Goal: Task Accomplishment & Management: Use online tool/utility

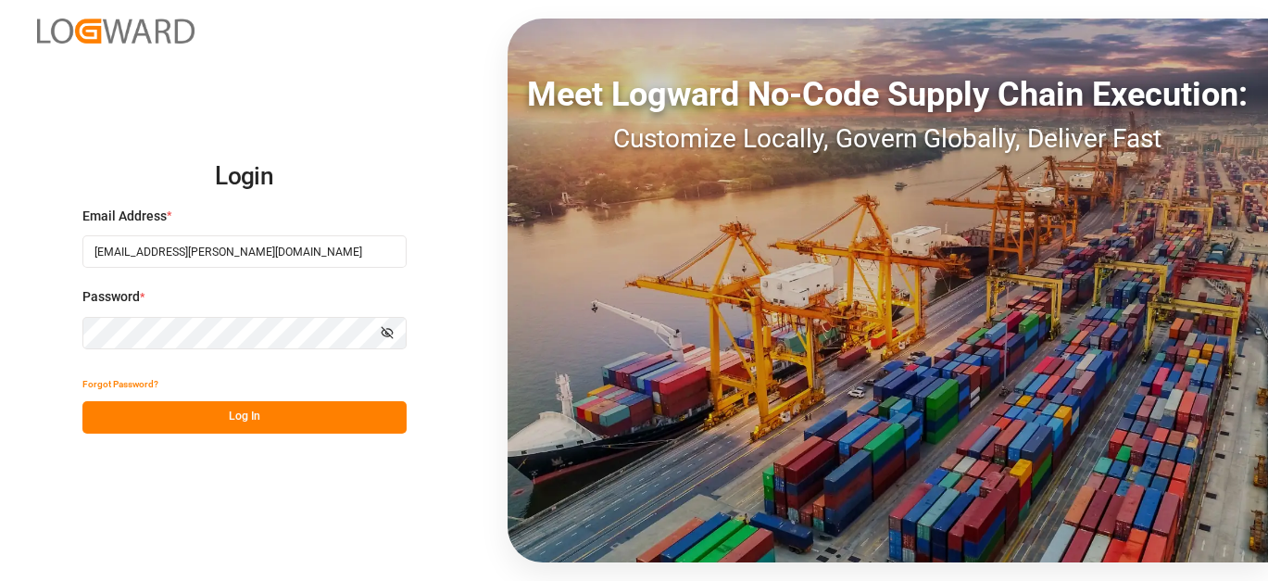
click at [230, 409] on button "Log In" at bounding box center [244, 417] width 324 height 32
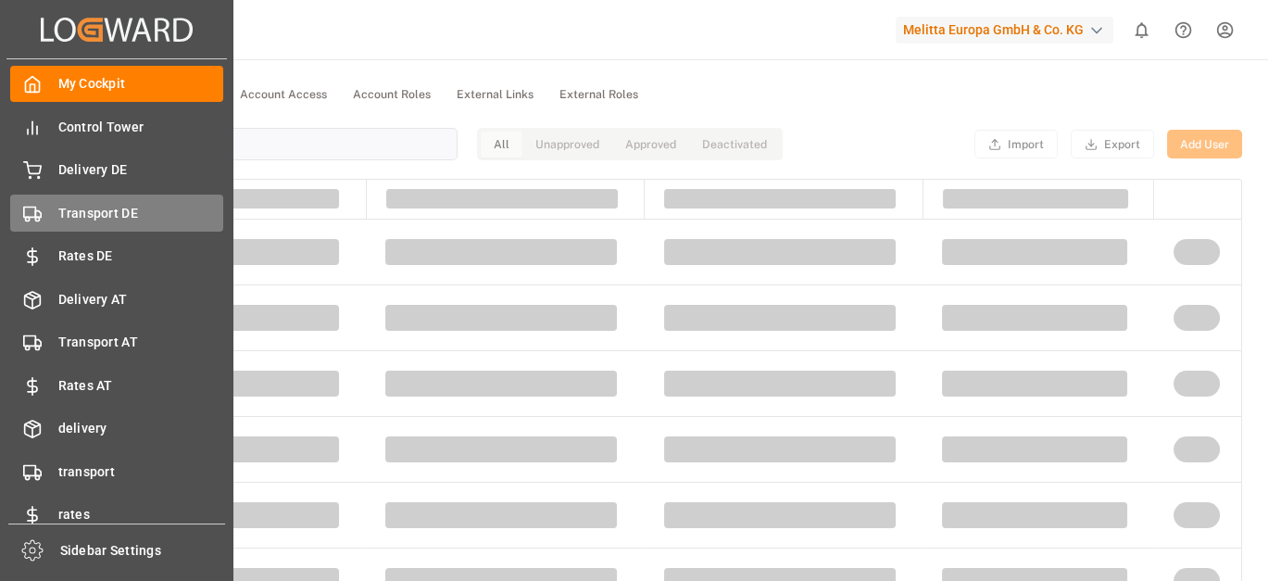
click at [30, 205] on icon at bounding box center [32, 214] width 19 height 19
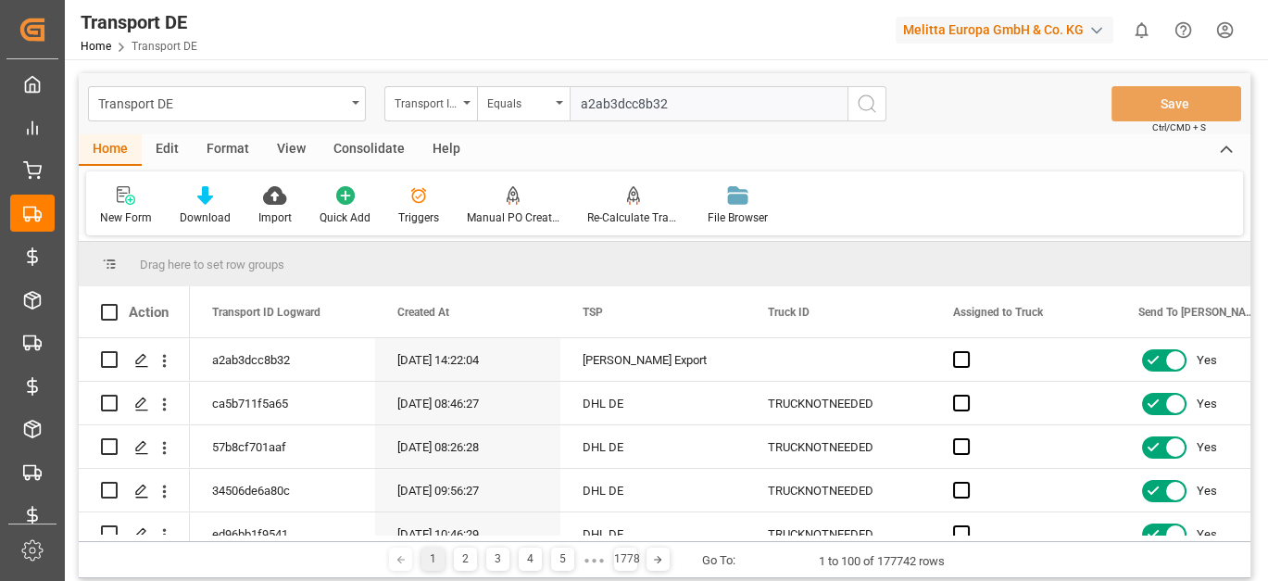
type input "a2ab3dcc8b32"
click at [873, 111] on line "search button" at bounding box center [874, 110] width 4 height 4
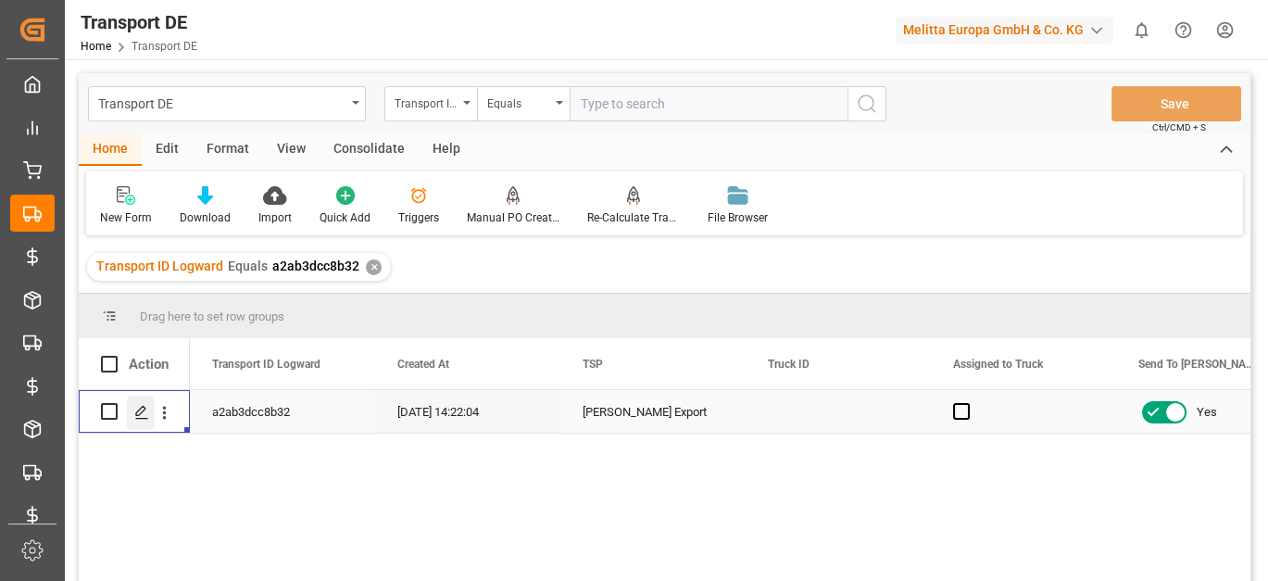
click at [139, 420] on div "Press SPACE to select this row." at bounding box center [141, 412] width 28 height 34
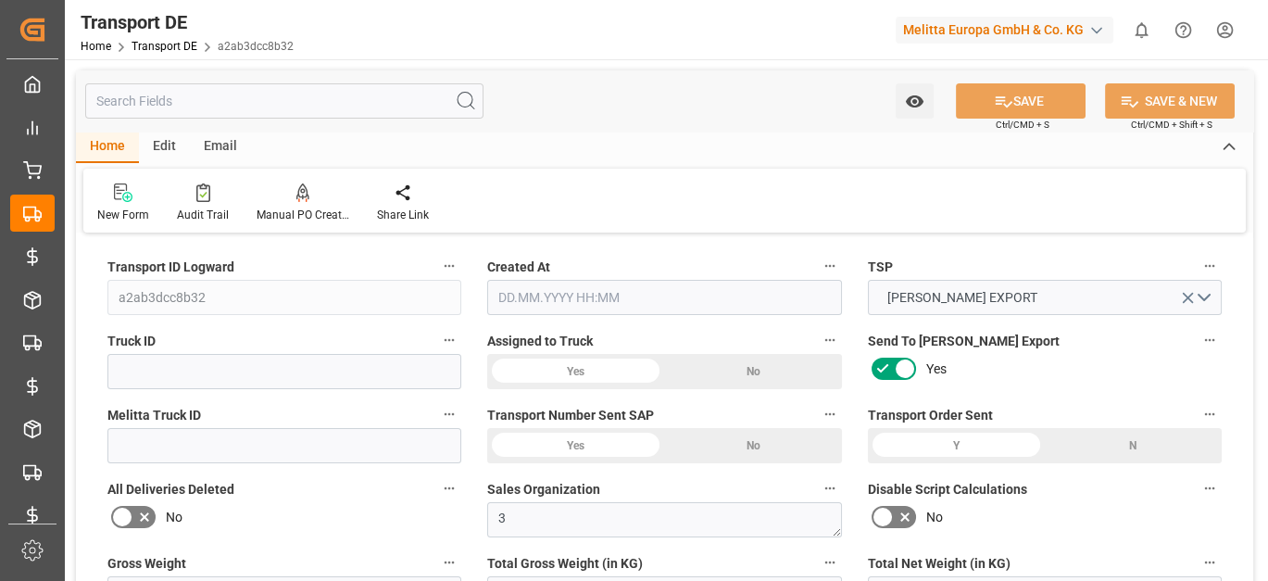
type input "29"
type input "5.129"
type input "3.814"
type input "186.593"
type input "1"
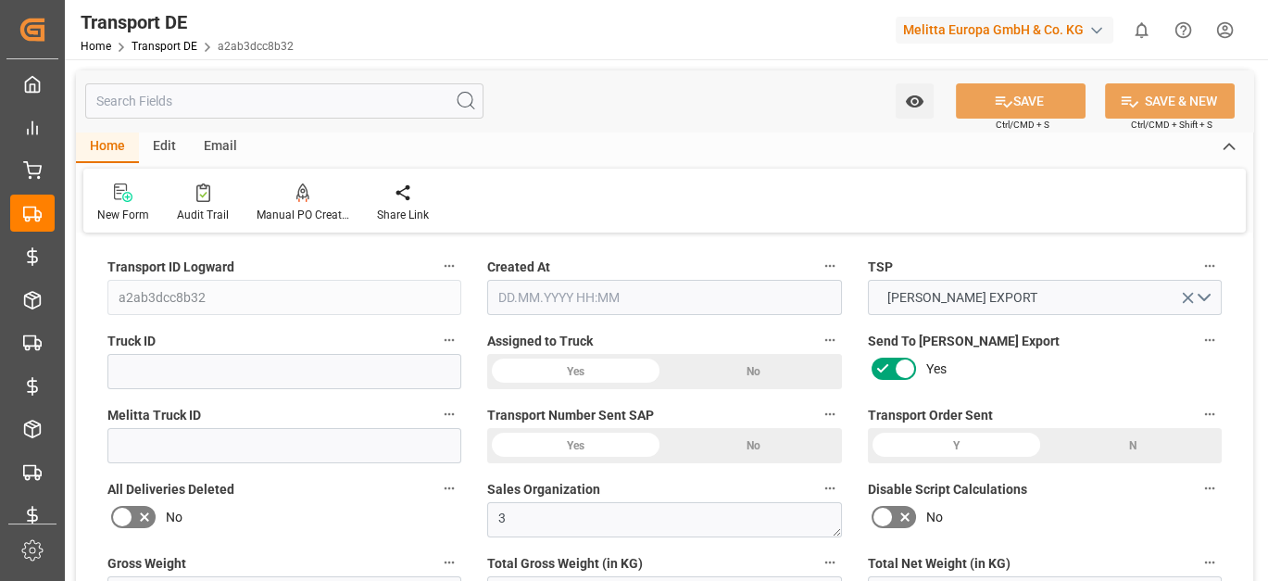
type input "0"
type input "1"
type input "0"
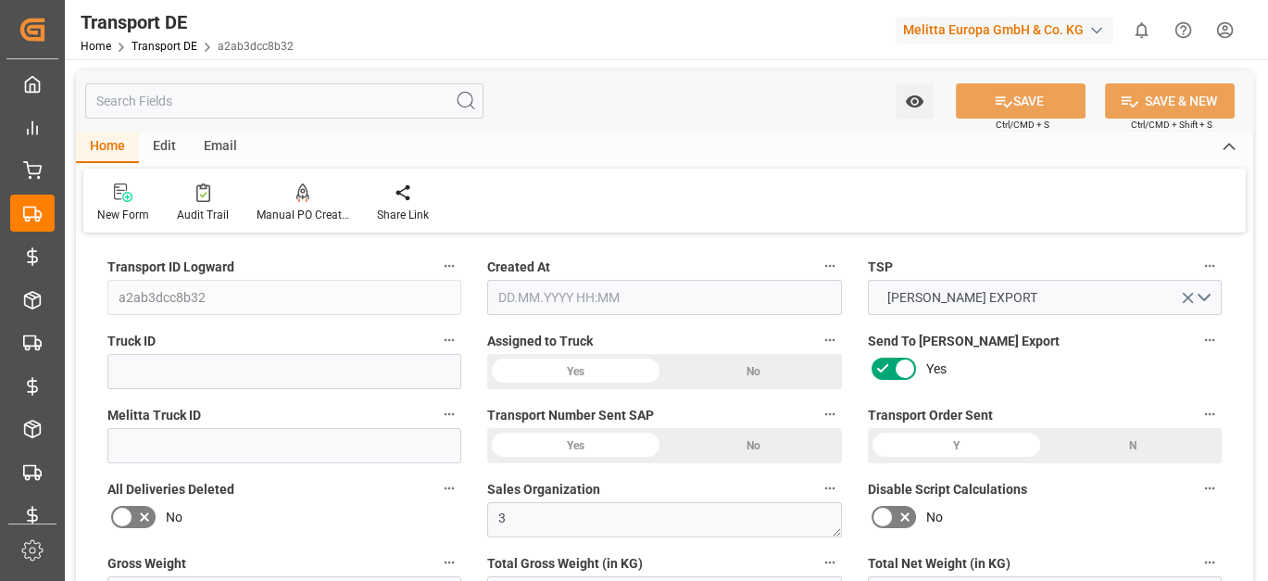
type input "1"
type input "0"
type input "1"
type input "0"
type input "4.018"
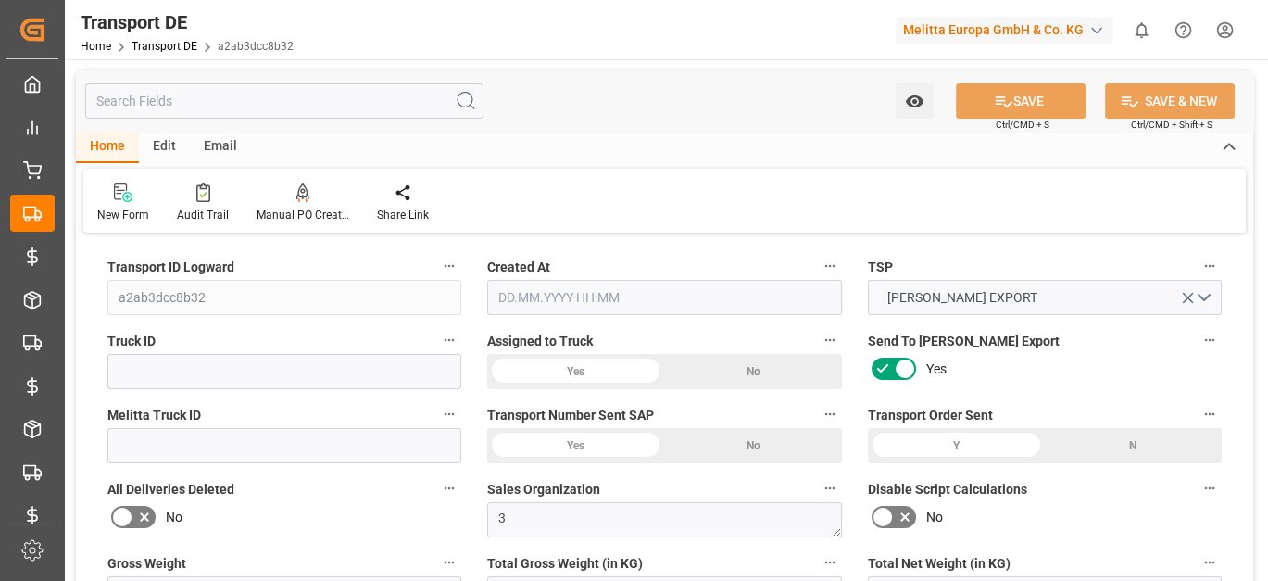
type input "104.3"
type input "0"
type input "44"
type input "0"
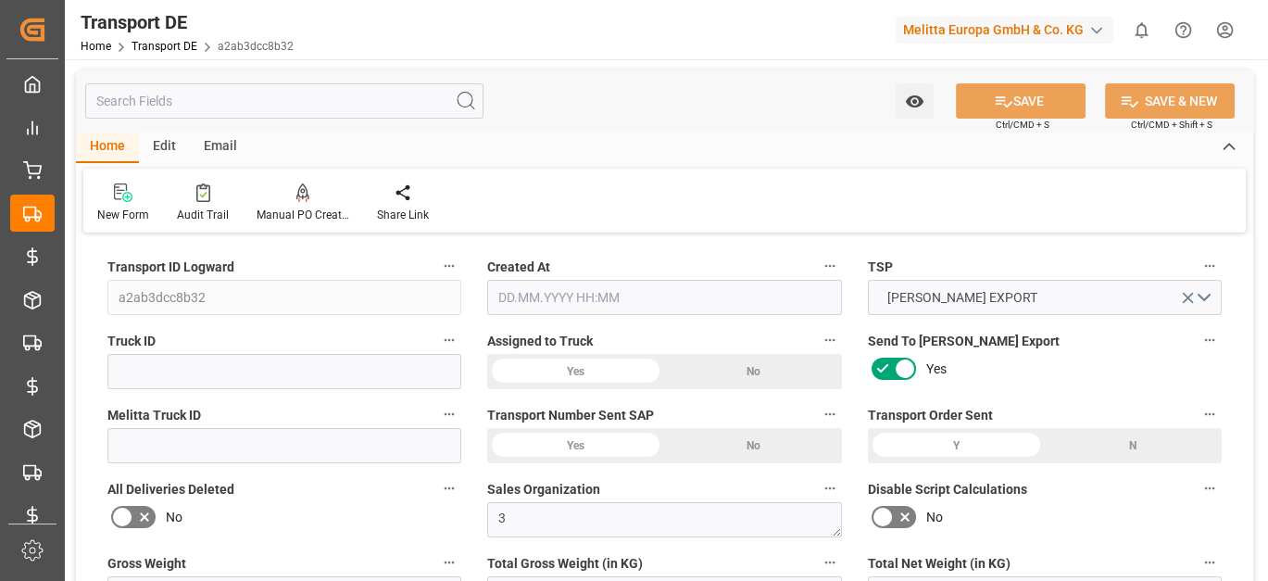
type input "0"
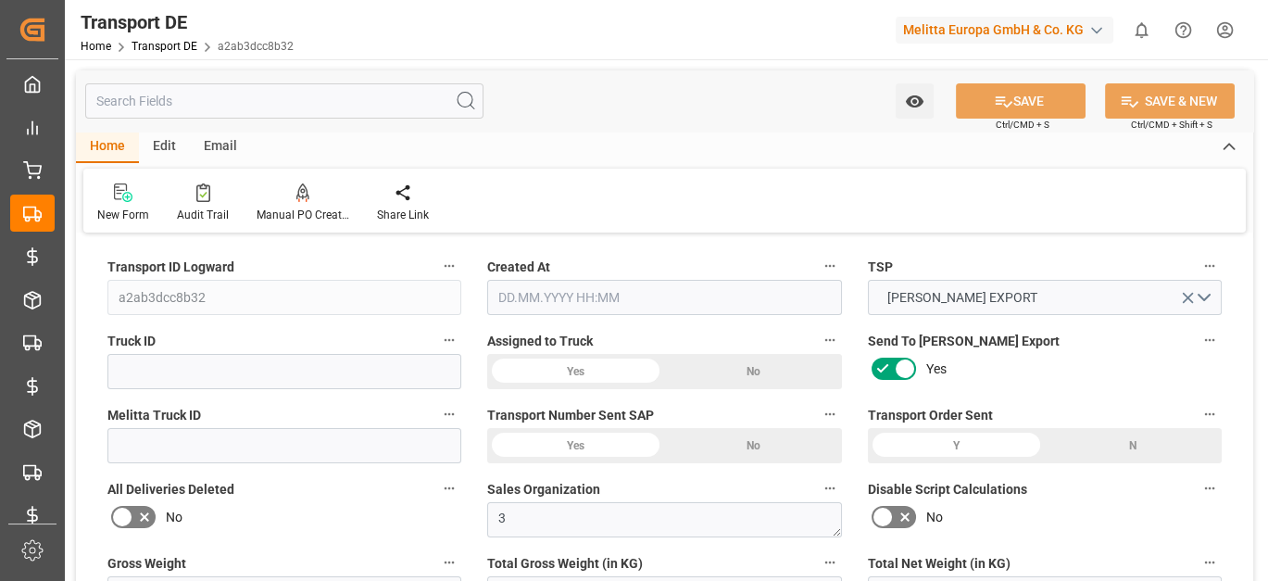
type input "0"
type input "5.129"
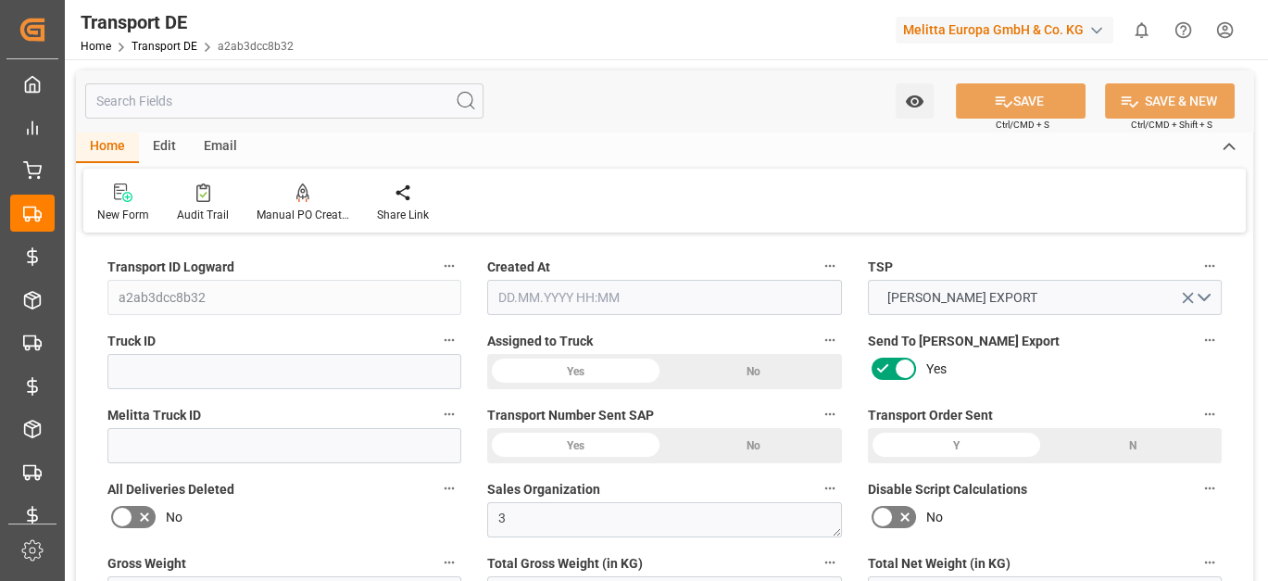
type input "4710.8598"
type input "21"
type input "35"
type input "0"
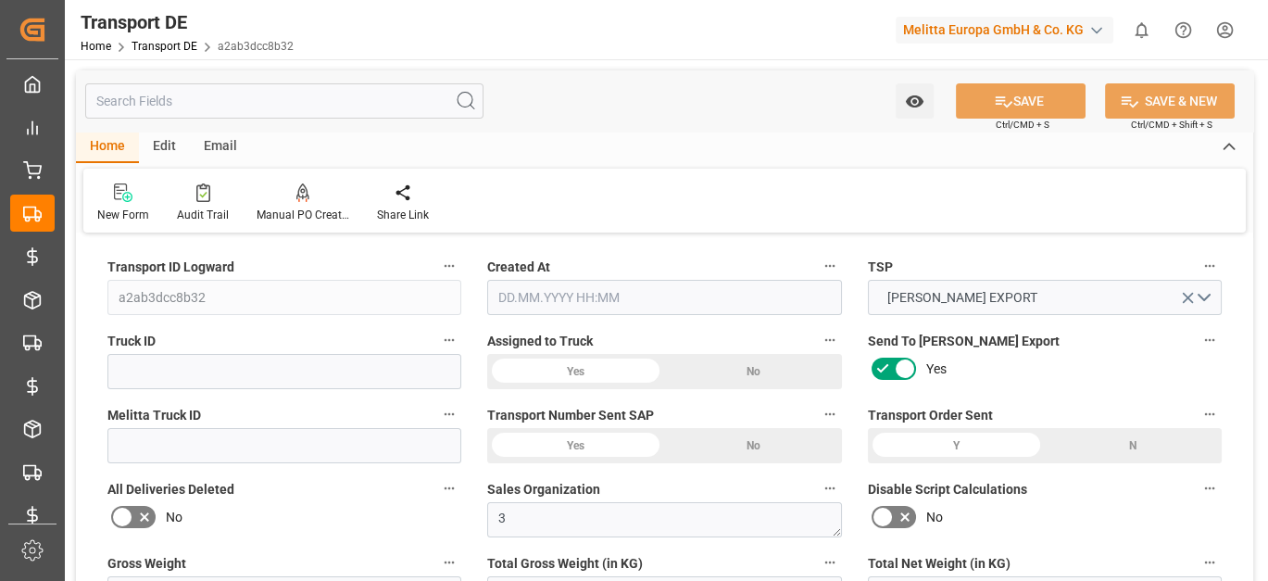
type input "0"
type input "[DATE] 12:22"
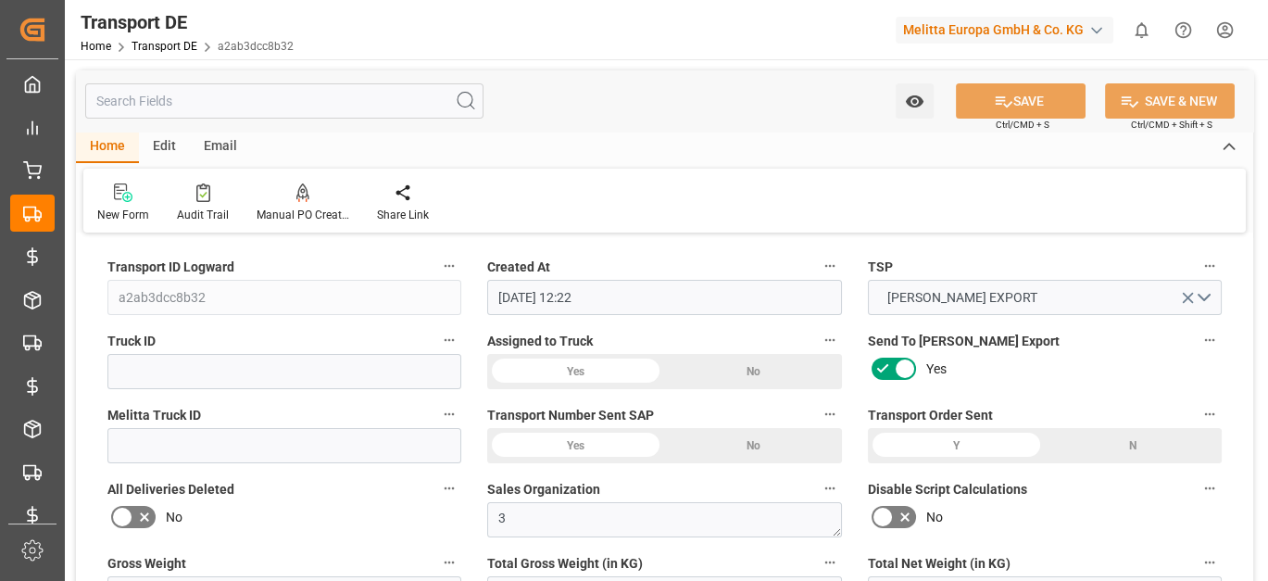
type input "[DATE]"
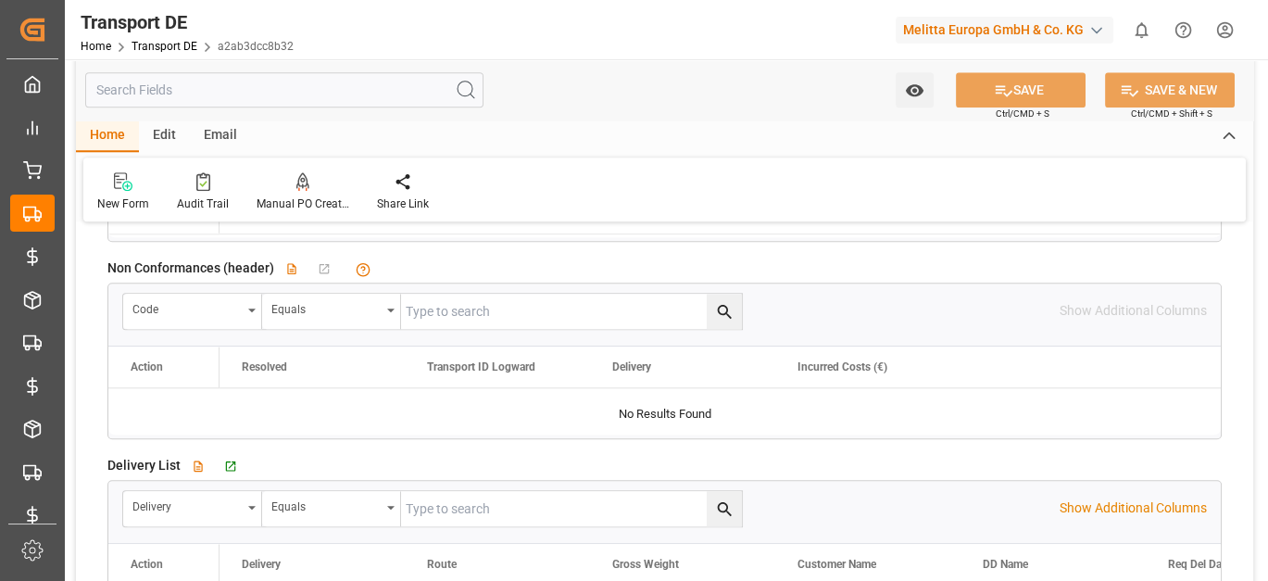
scroll to position [3293, 0]
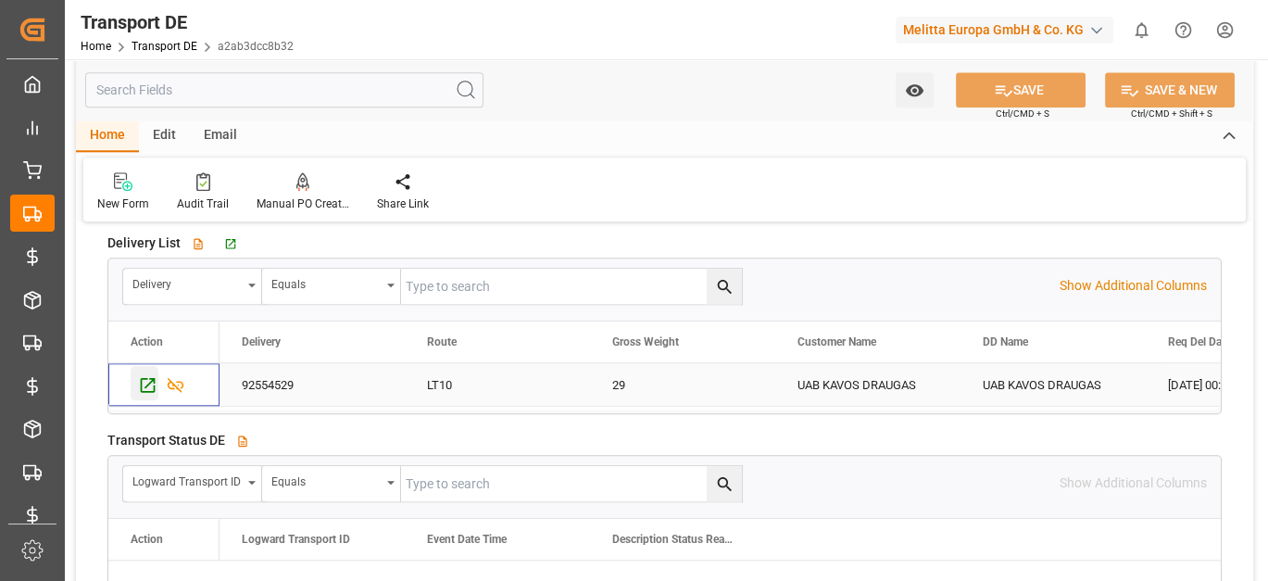
click at [157, 366] on div "Press SPACE to select this row." at bounding box center [145, 383] width 28 height 34
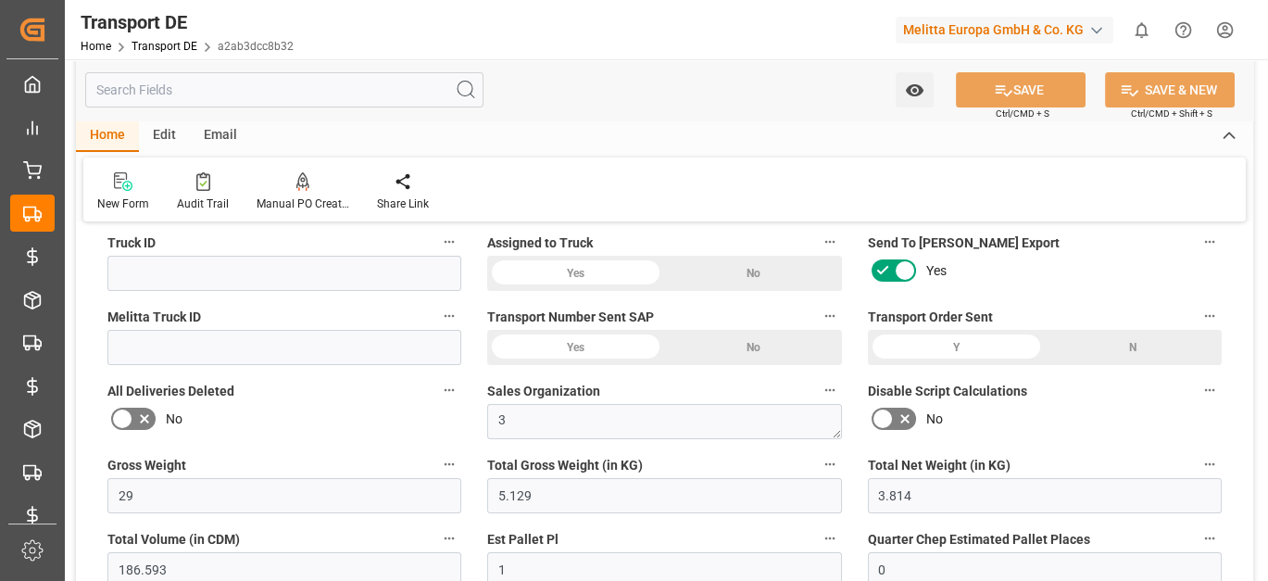
scroll to position [24, 0]
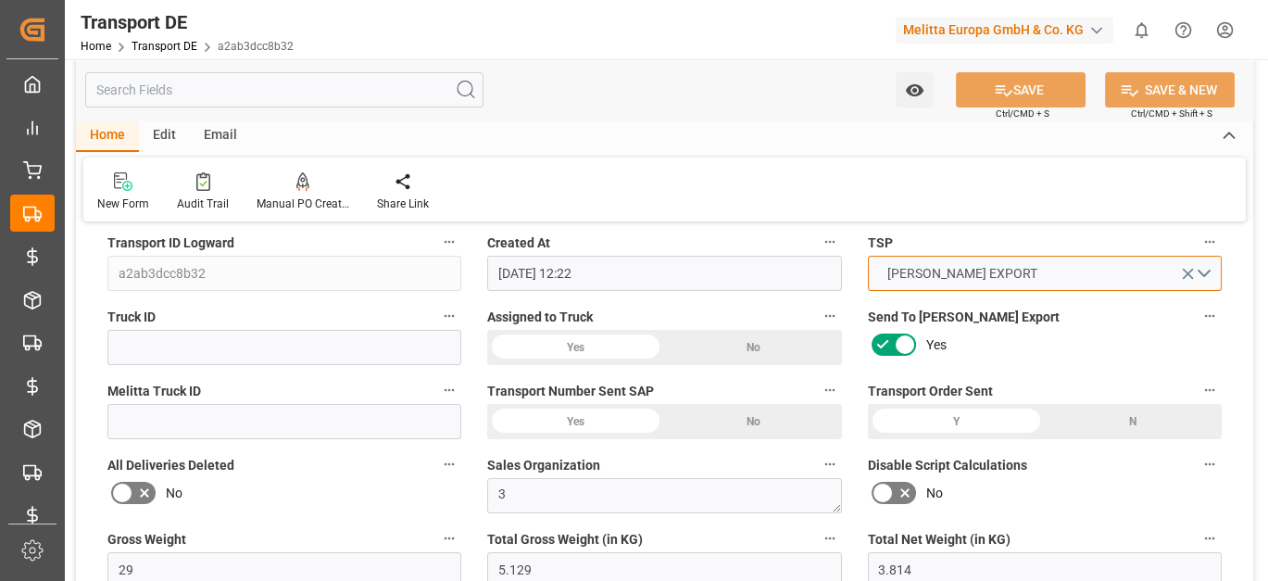
click at [1209, 270] on button "RABEN EXPORT" at bounding box center [1045, 273] width 354 height 35
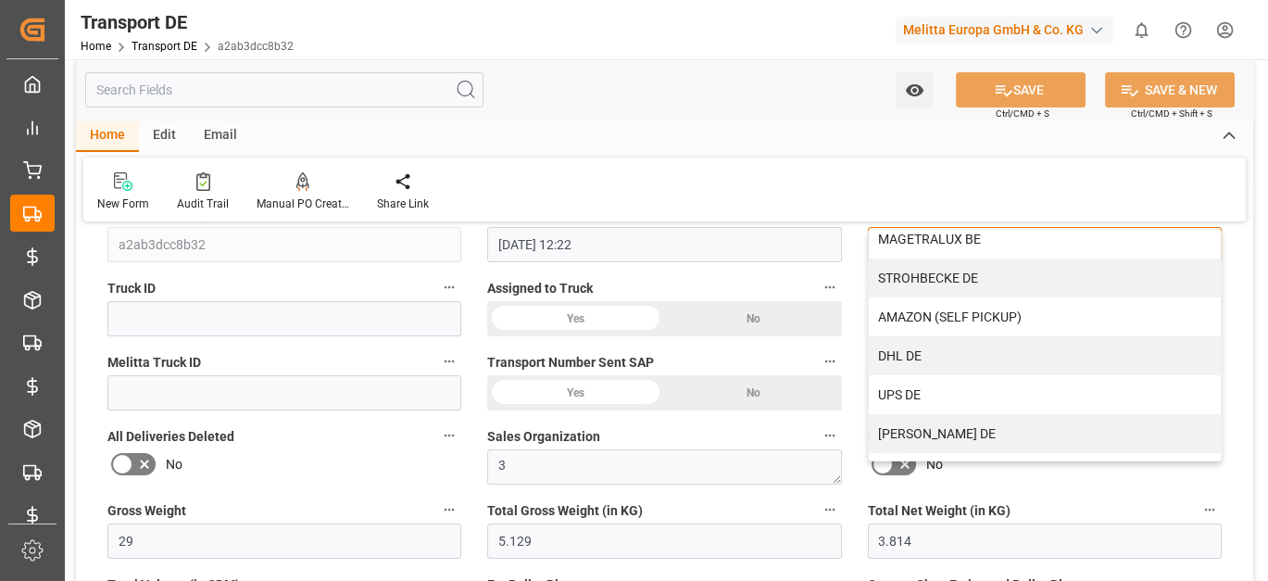
scroll to position [87, 0]
click at [913, 385] on div "UPS DE" at bounding box center [1045, 395] width 352 height 39
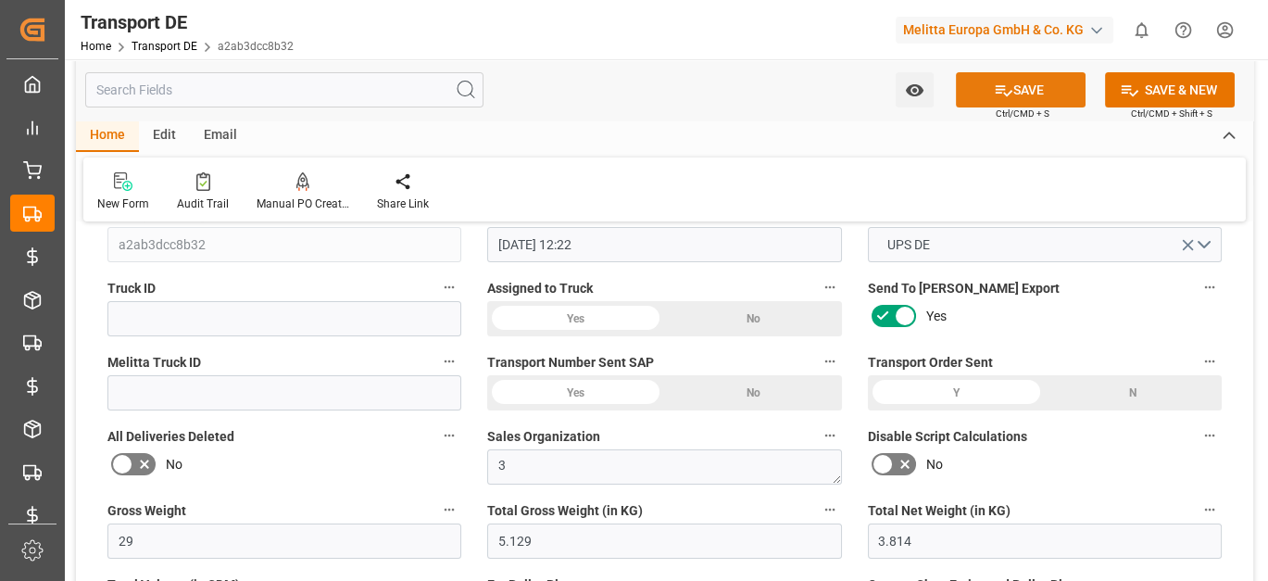
click at [1042, 85] on button "SAVE" at bounding box center [1021, 89] width 130 height 35
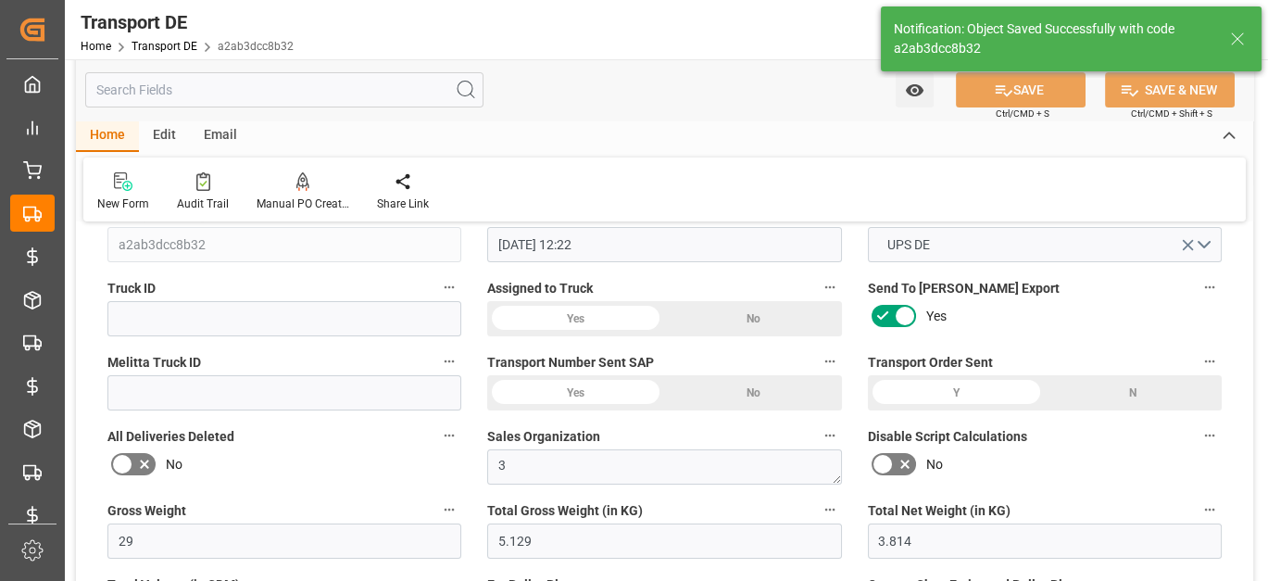
type input "No"
type input "Hans-Böckler-Strasse 37"
type input "Melitta Europa GmbH & Co. KG"
type input "[STREET_ADDRESS]"
type input "32427"
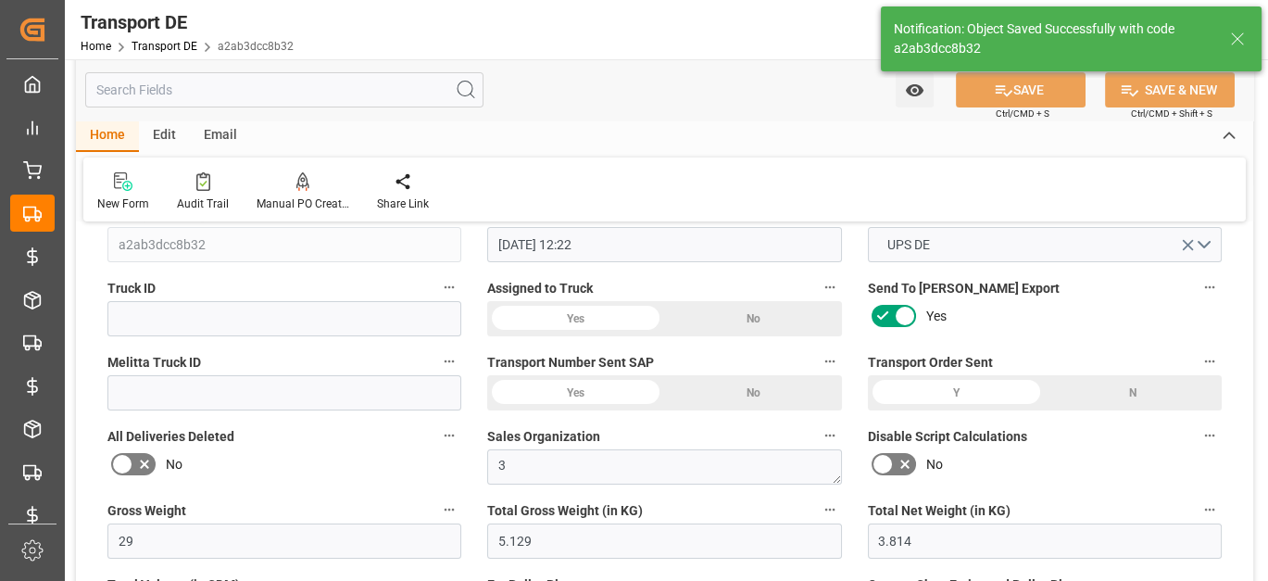
type input "DE 126011900"
type input "0"
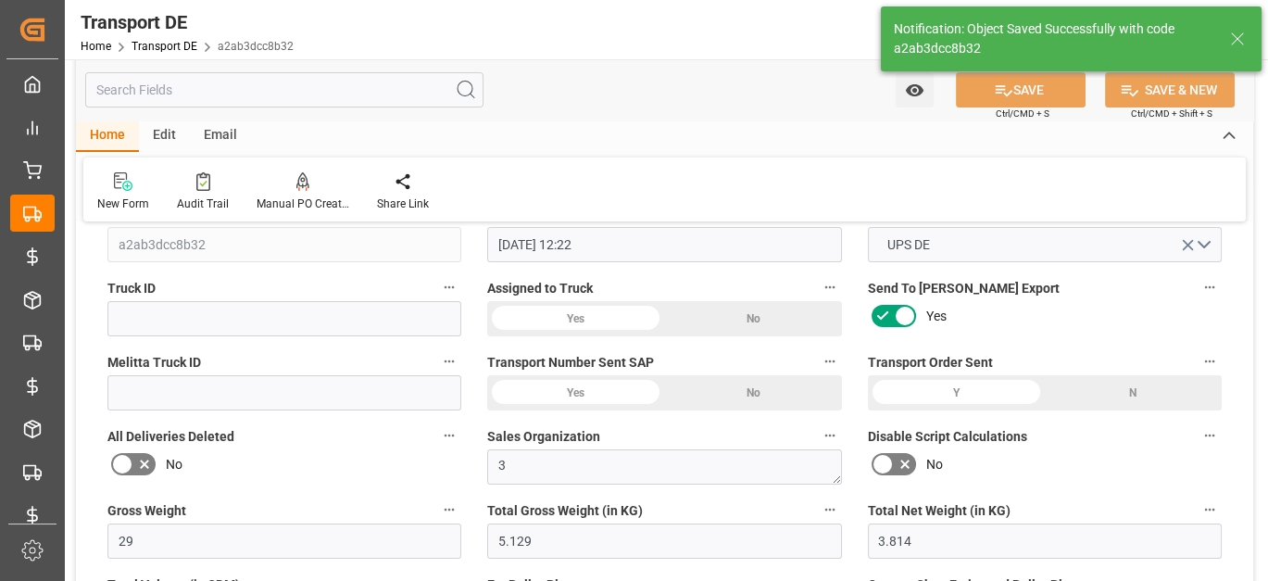
type input "0"
type input "1"
type input "0"
type input "1"
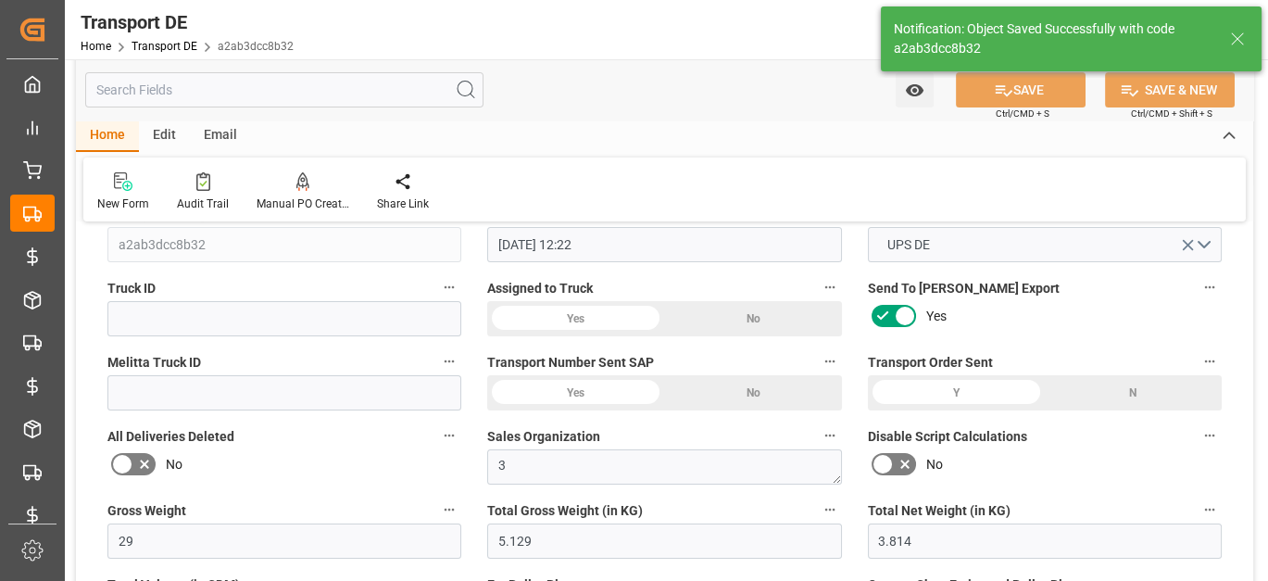
type input "4.018"
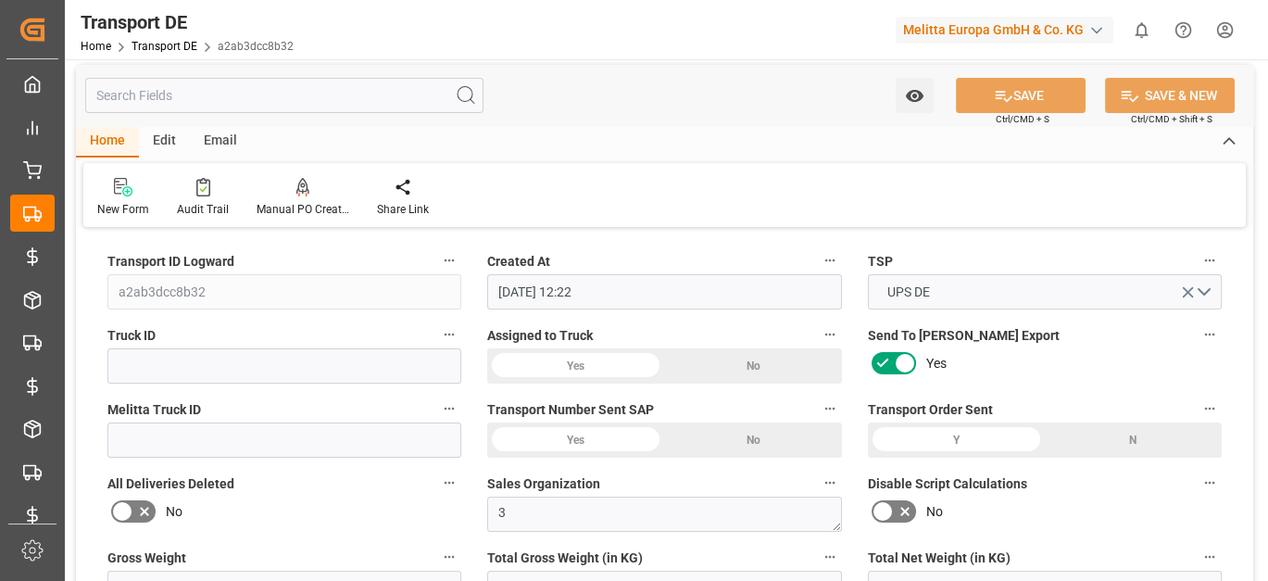
scroll to position [42, 0]
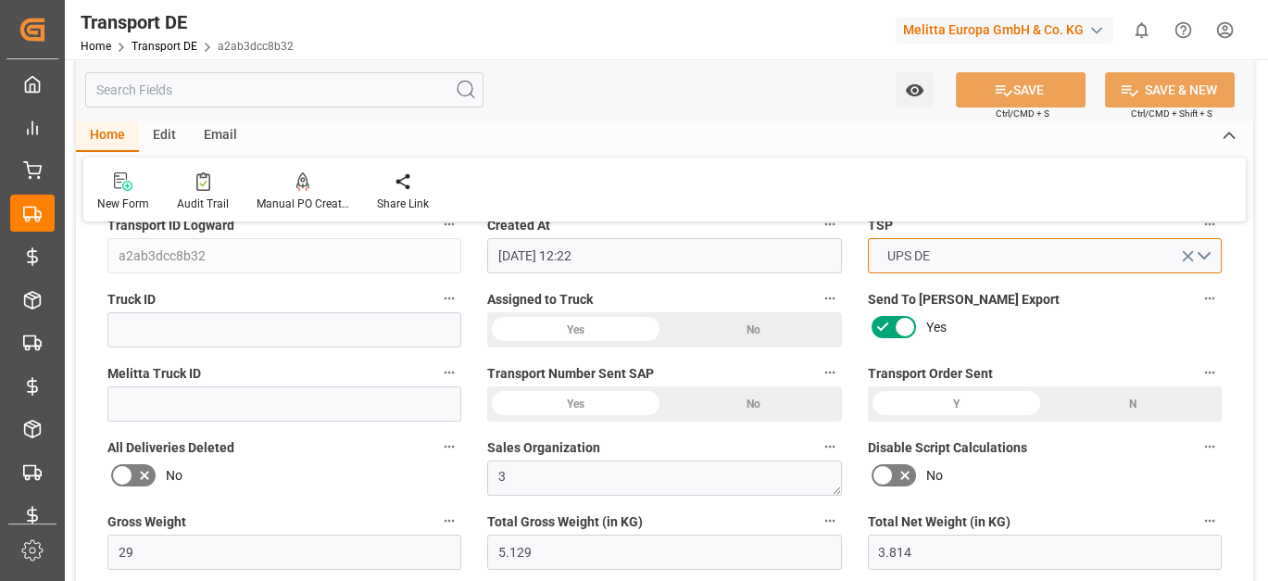
click at [1211, 257] on button "UPS DE" at bounding box center [1045, 255] width 354 height 35
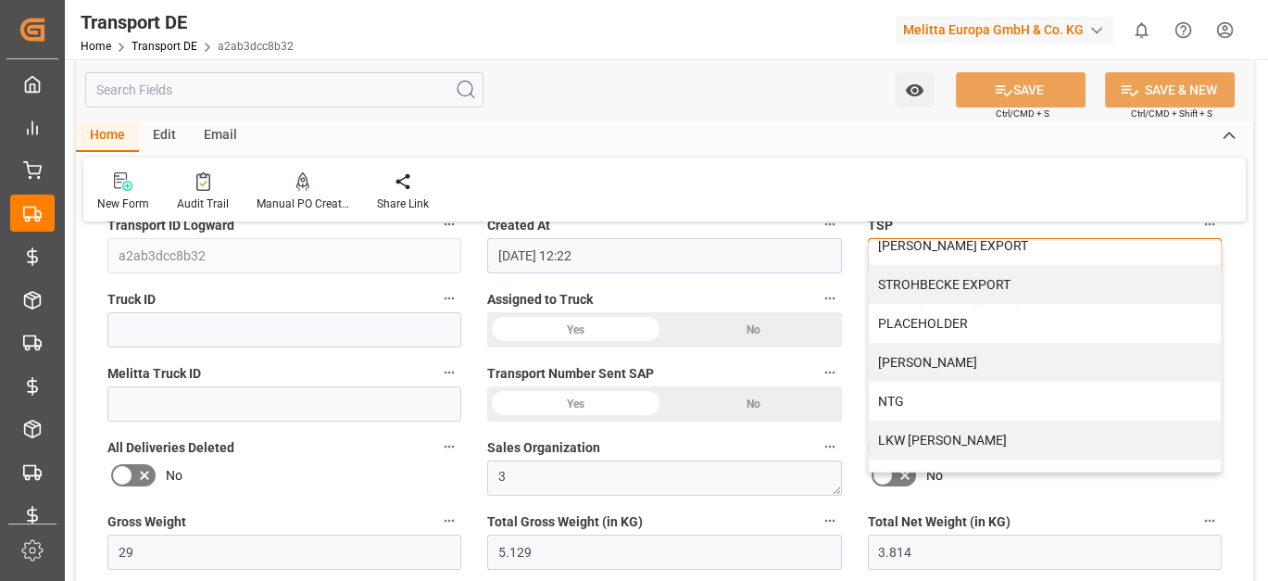
scroll to position [634, 0]
click at [966, 312] on div "PLACEHOLDER" at bounding box center [1045, 326] width 352 height 39
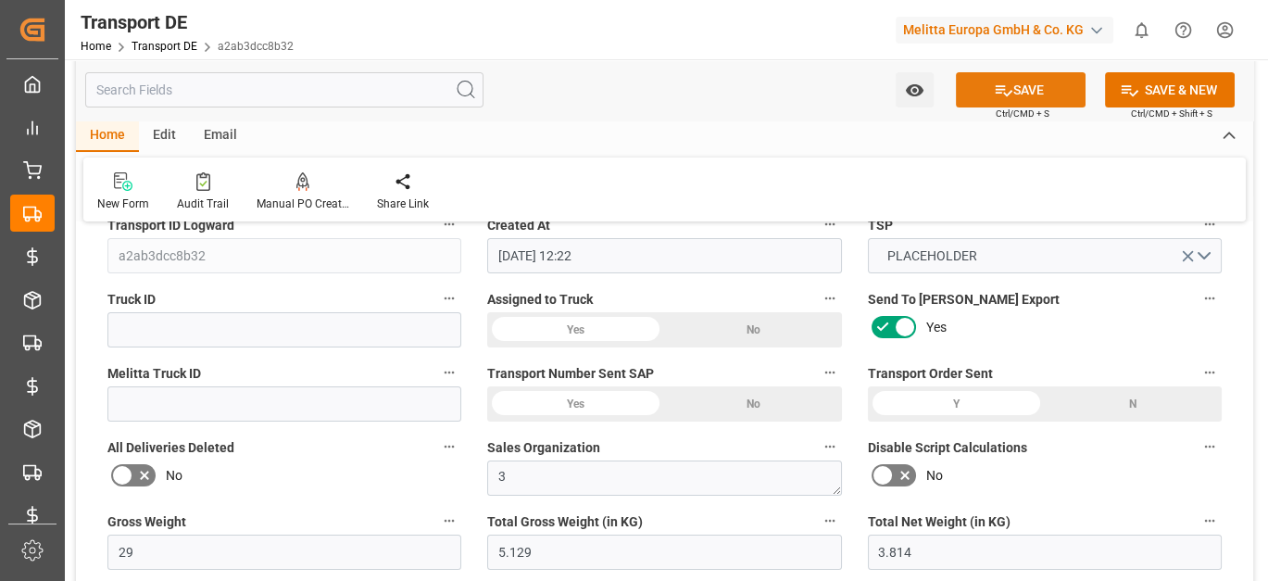
click at [1037, 92] on button "SAVE" at bounding box center [1021, 89] width 130 height 35
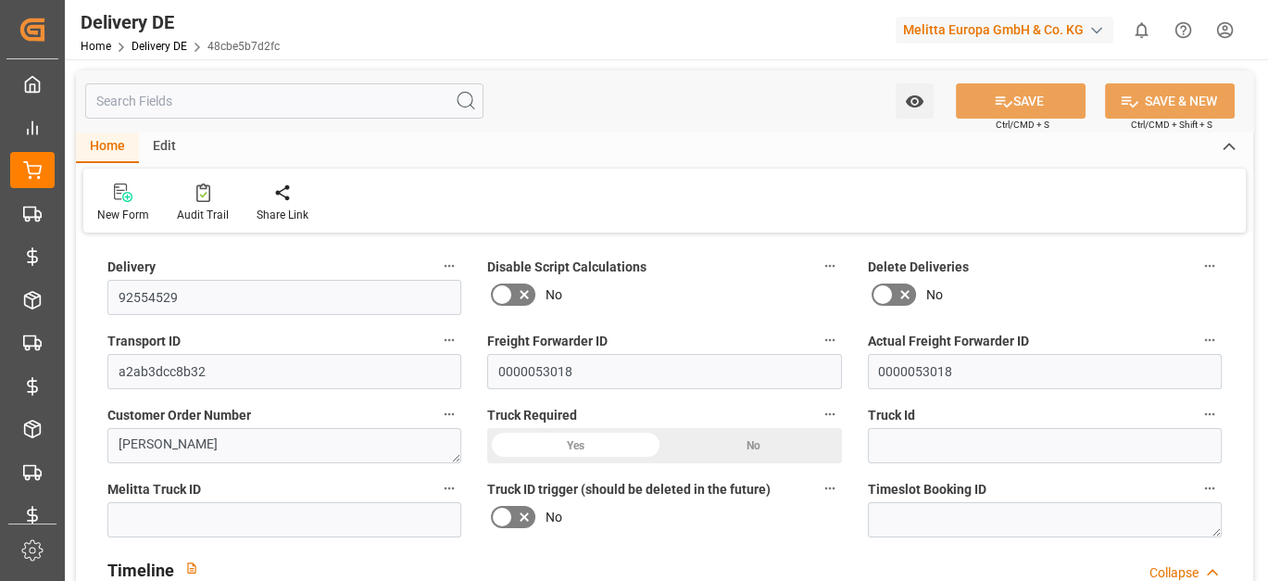
type input "92554529"
type input "a2ab3dcc8b32"
type input "0000053018"
type textarea "Emilis Lagunavicius"
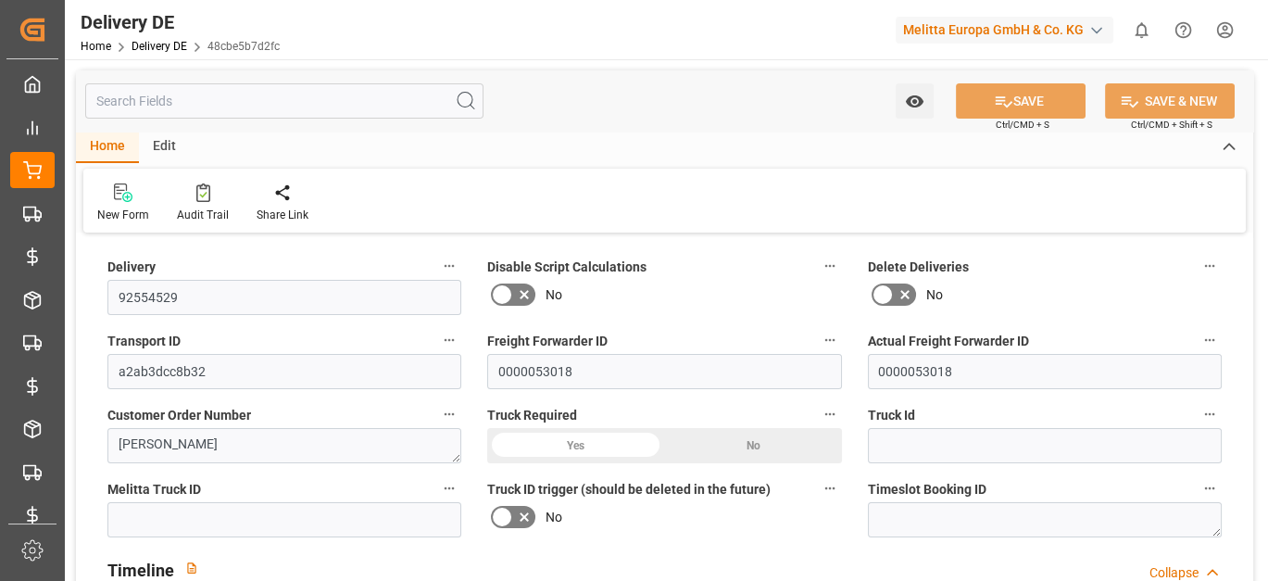
type textarea "UAB KAVOS DRAUGAS"
type textarea "0000026244"
type textarea "0000914106"
type textarea "UAB KAVOS DRAUGAS"
type textarea "JONAVOS G. 196"
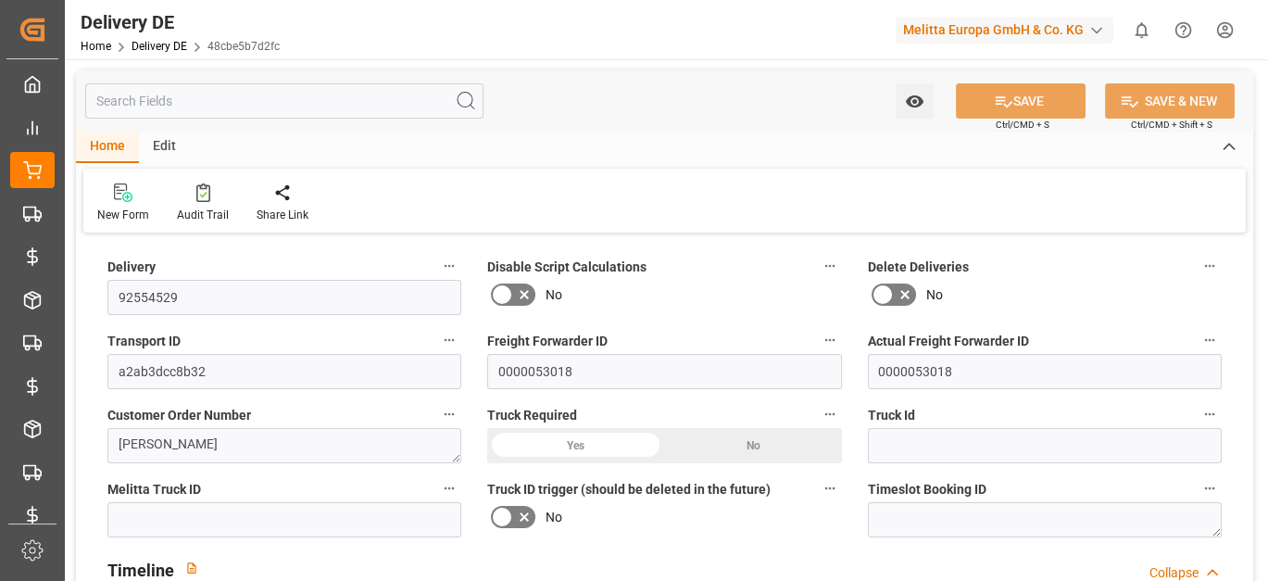
type textarea "44132"
type textarea "LT"
type textarea "[GEOGRAPHIC_DATA]"
type textarea "44"
type textarea "0011"
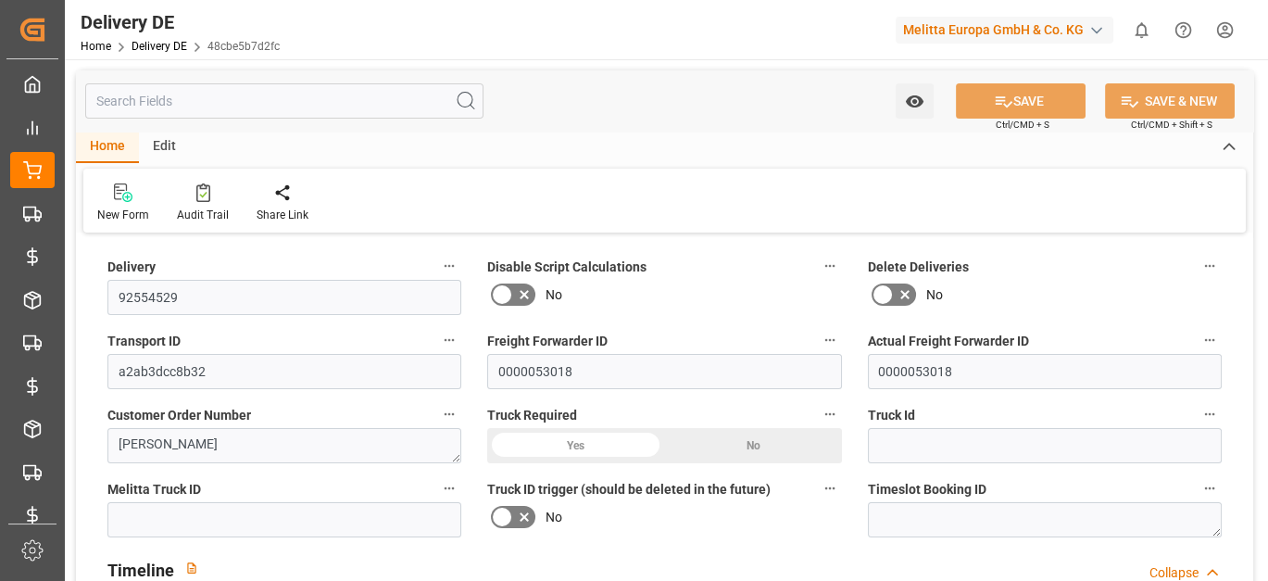
type textarea "3"
type textarea "LF"
type input "Pallet"
type textarea "LT10"
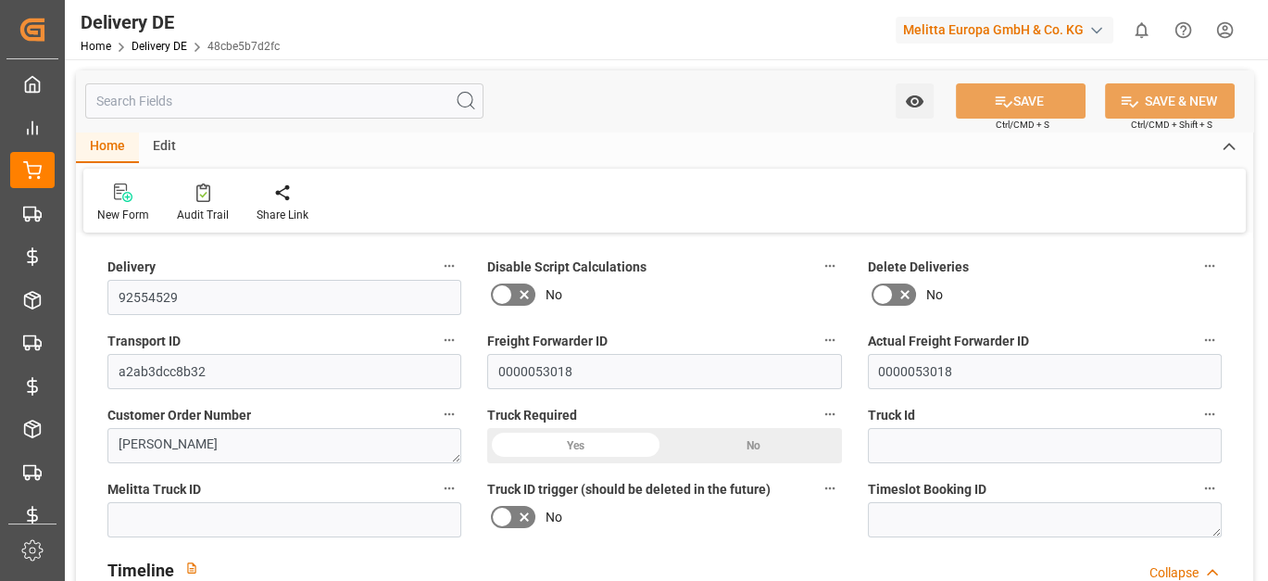
type input "LT10"
type input "DAP"
type input "10"
type input "0"
type input "1"
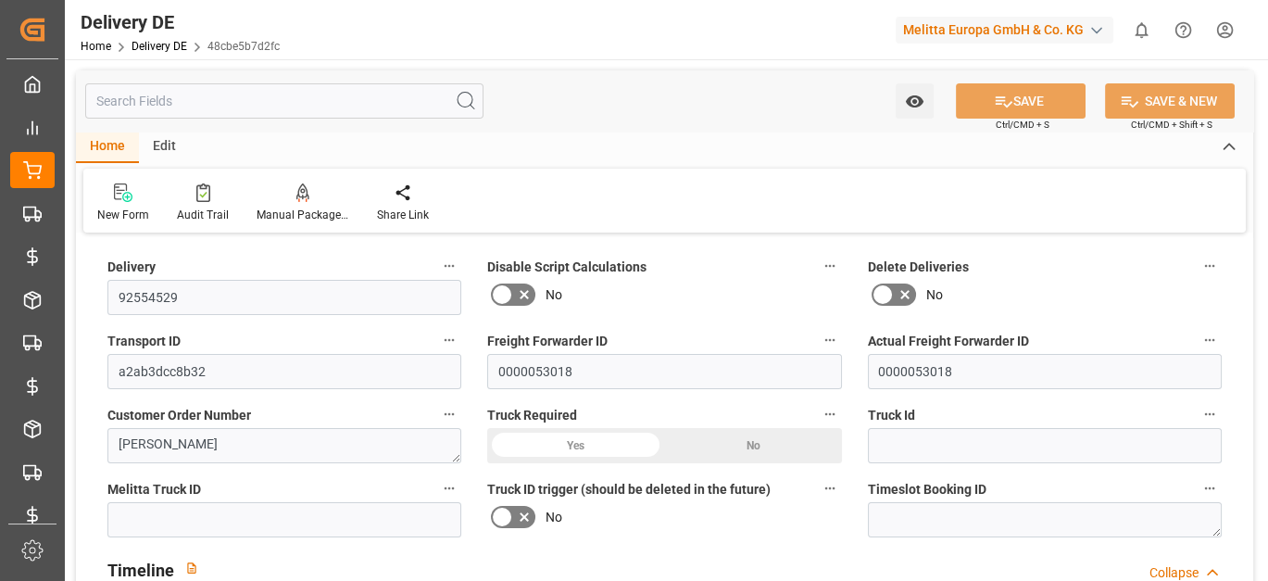
type input "3.814"
type input "29"
type input "186.593"
type input "02.09.2025"
type input "[DATE]"
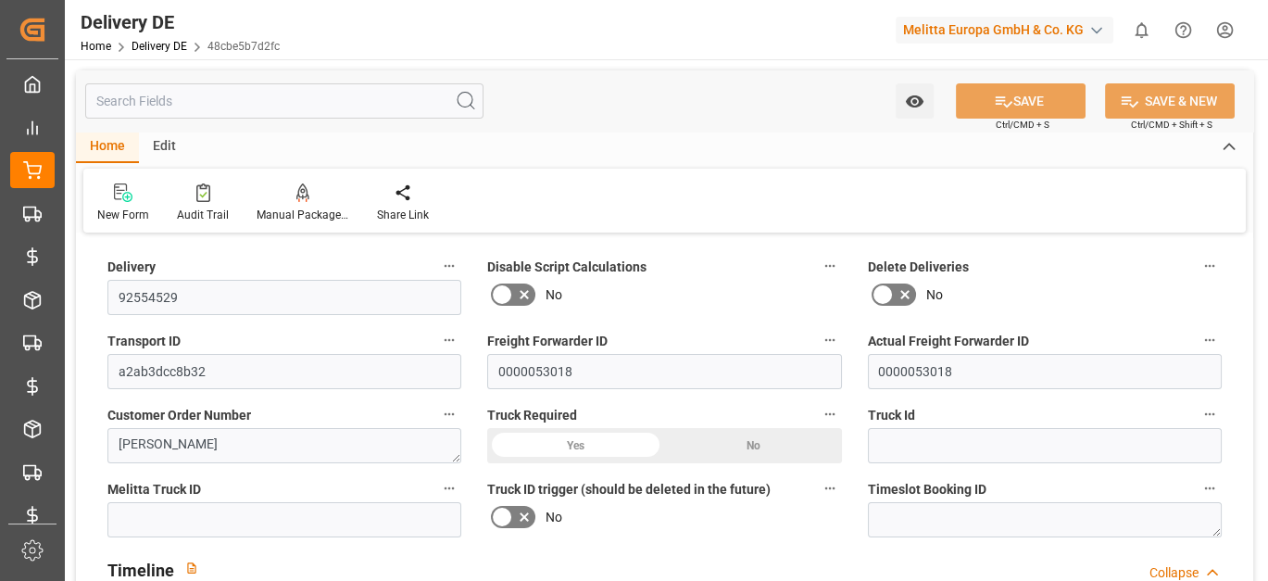
type input "[DATE]"
drag, startPoint x: 595, startPoint y: 375, endPoint x: 918, endPoint y: 363, distance: 323.5
click at [576, 374] on input "0000053018" at bounding box center [664, 371] width 354 height 35
type input "0"
type input "1"
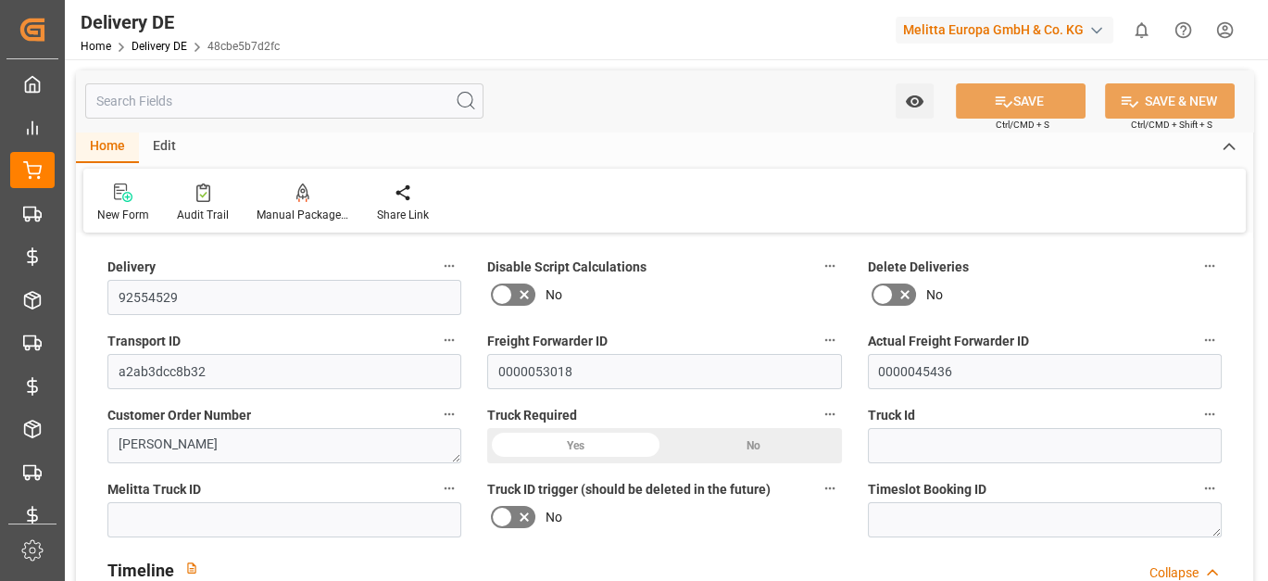
type input "3.814"
type input "29"
type input "186.593"
type input "02.09.2025"
type input "[DATE]"
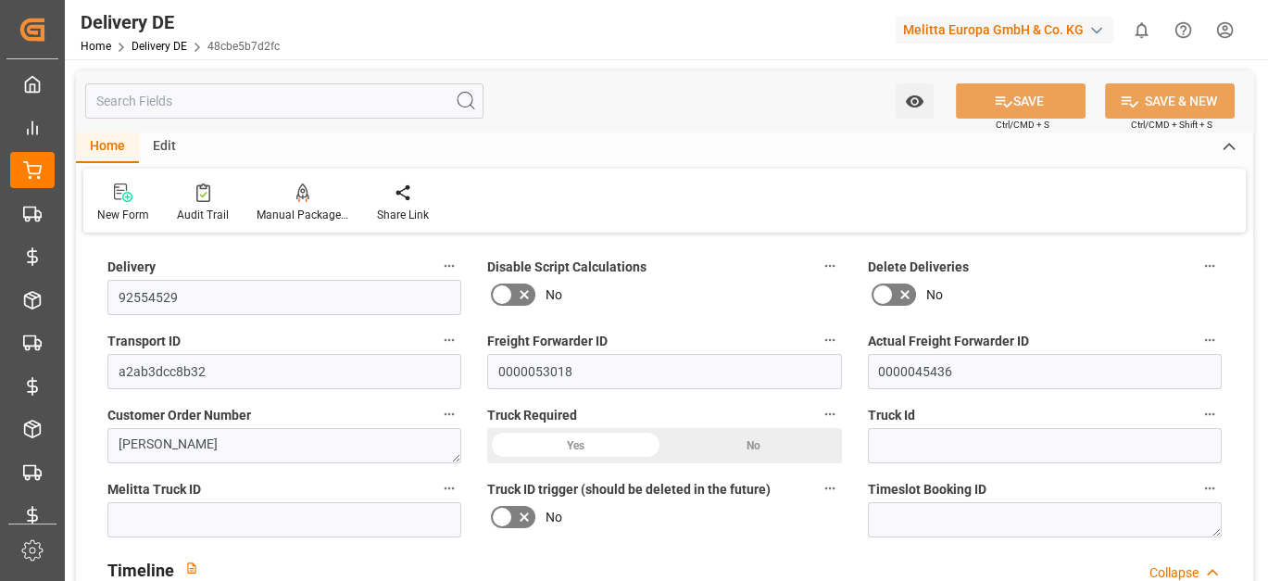
type input "[DATE]"
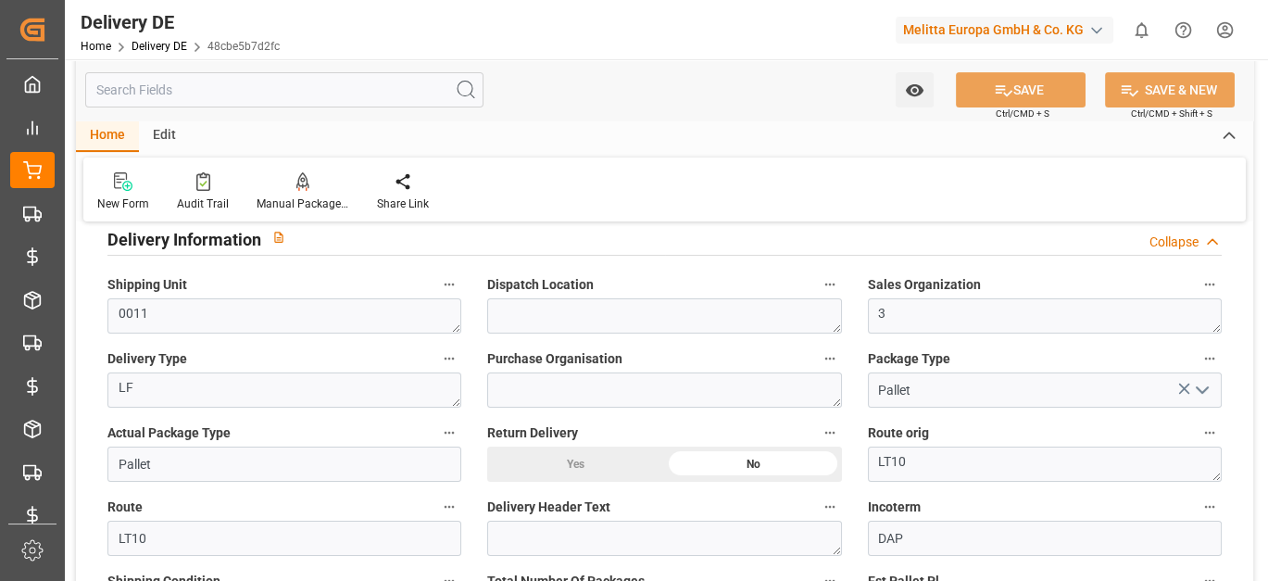
scroll to position [878, 0]
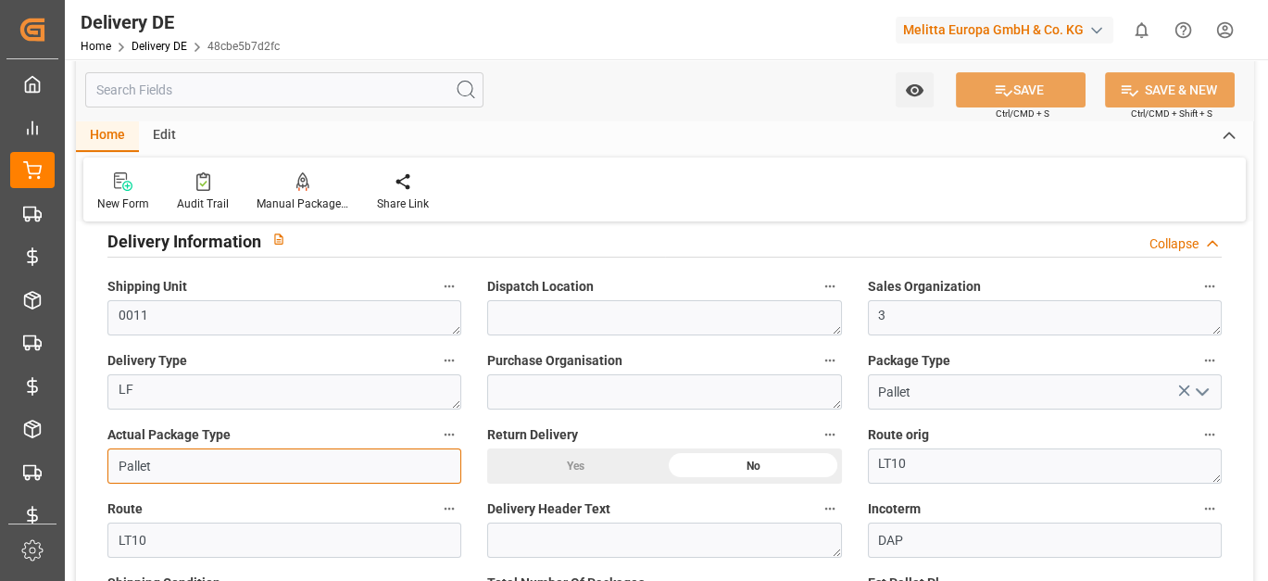
click at [308, 476] on input "Pallet" at bounding box center [284, 465] width 354 height 35
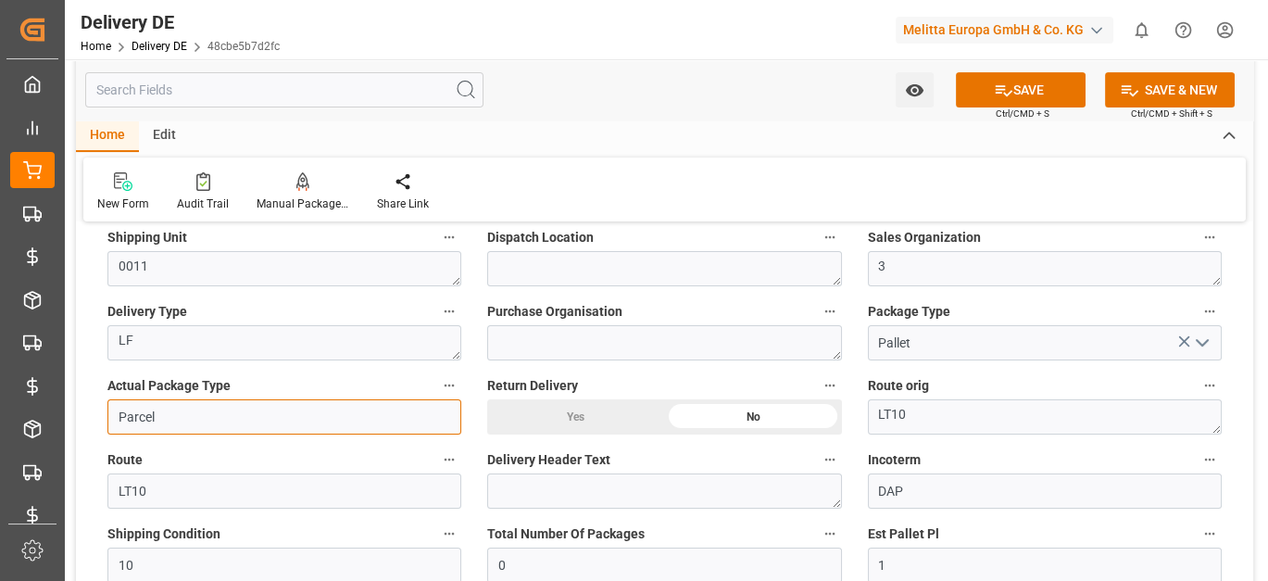
scroll to position [928, 0]
type input "Parcel"
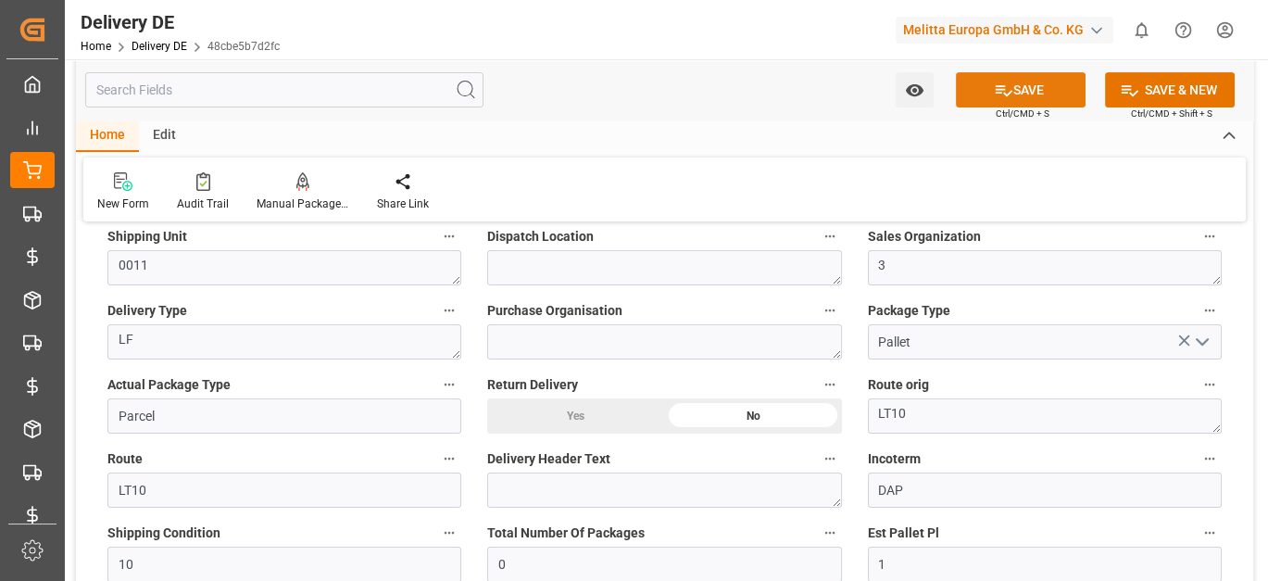
click at [1032, 72] on button "SAVE" at bounding box center [1021, 89] width 130 height 35
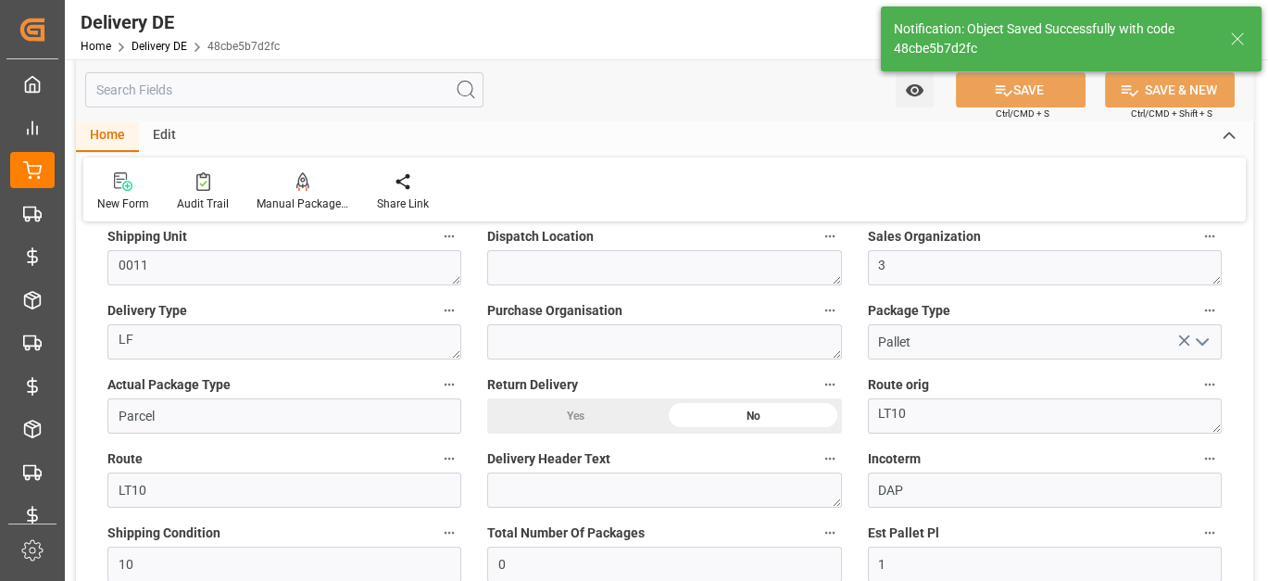
type input "TRUCKNOTNEEDED"
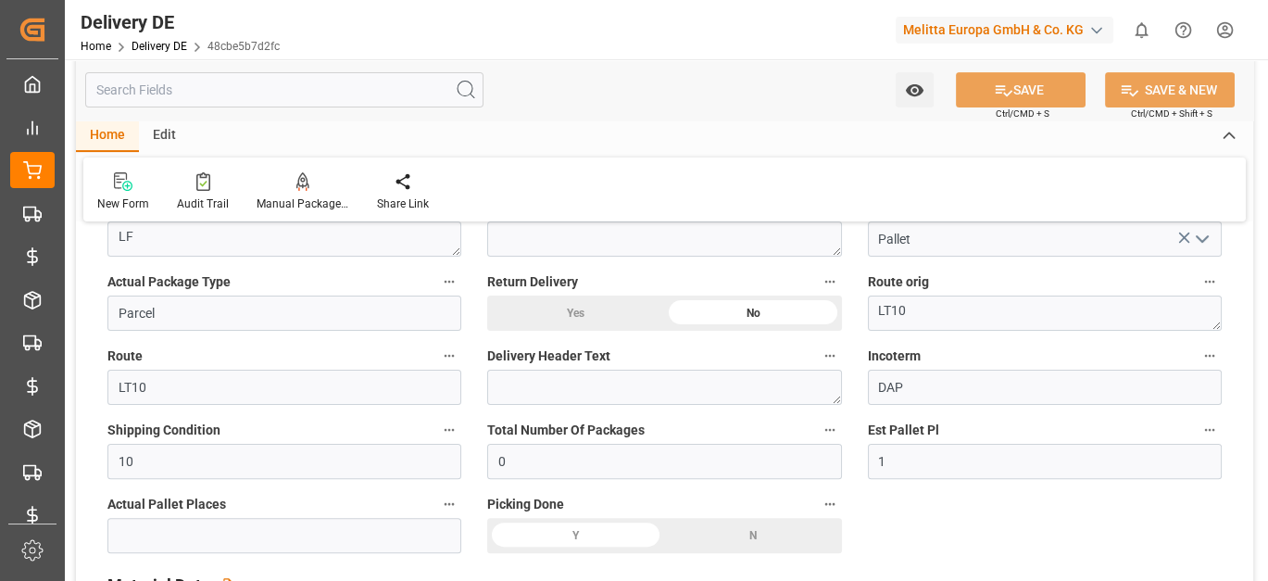
scroll to position [0, 0]
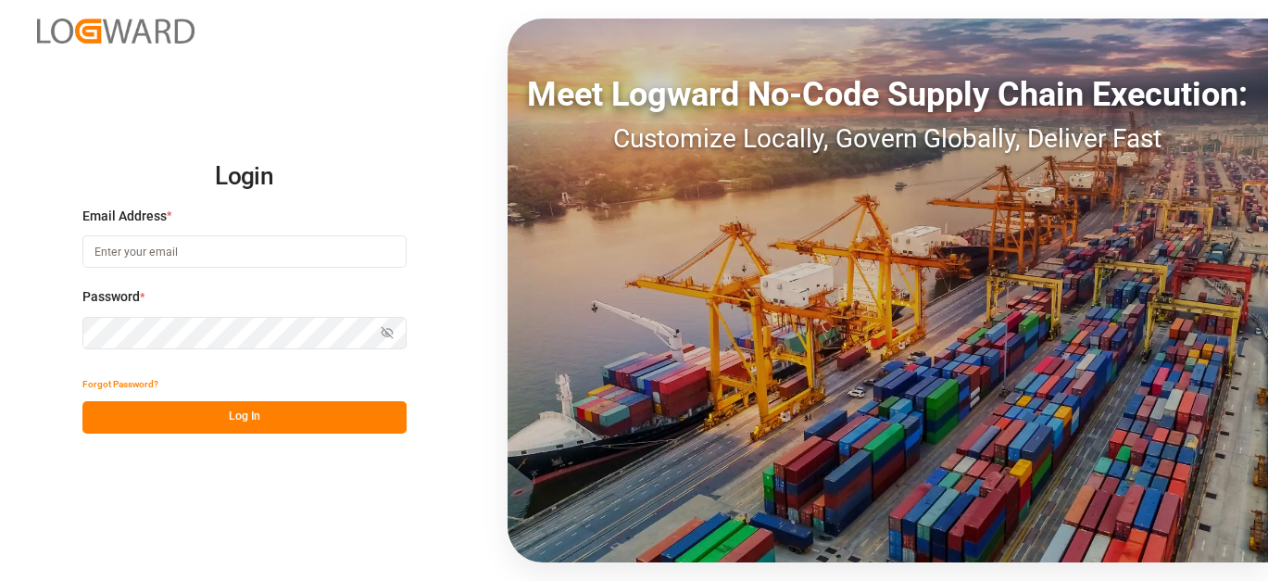
type input "[EMAIL_ADDRESS][PERSON_NAME][DOMAIN_NAME]"
click at [194, 420] on button "Log In" at bounding box center [244, 417] width 324 height 32
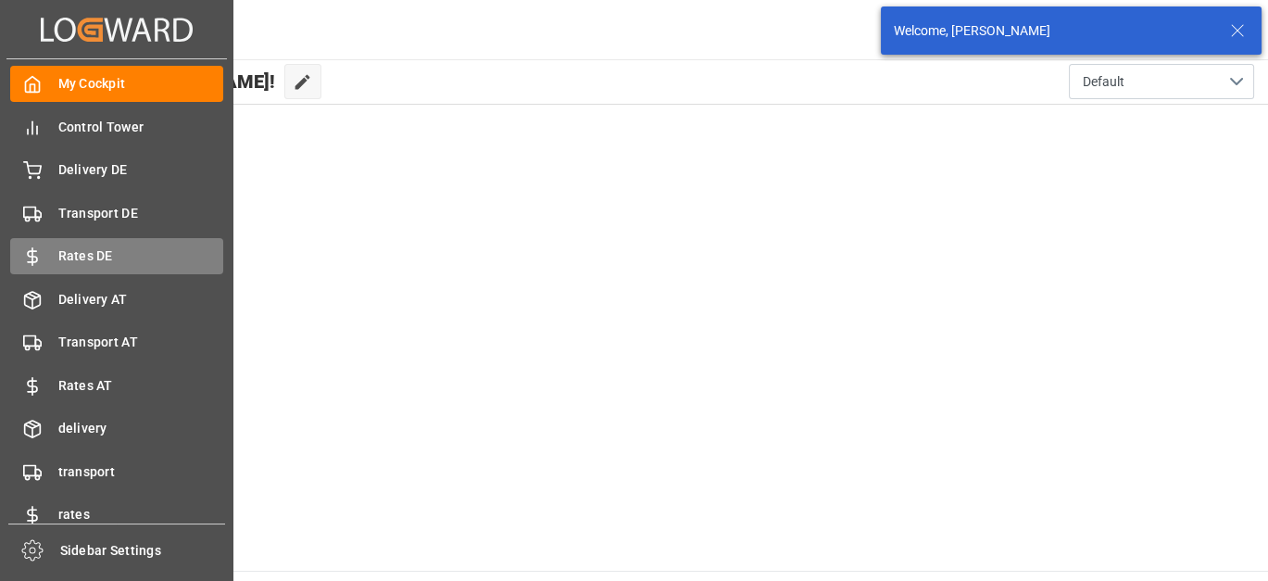
click at [145, 259] on span "Rates DE" at bounding box center [141, 255] width 166 height 19
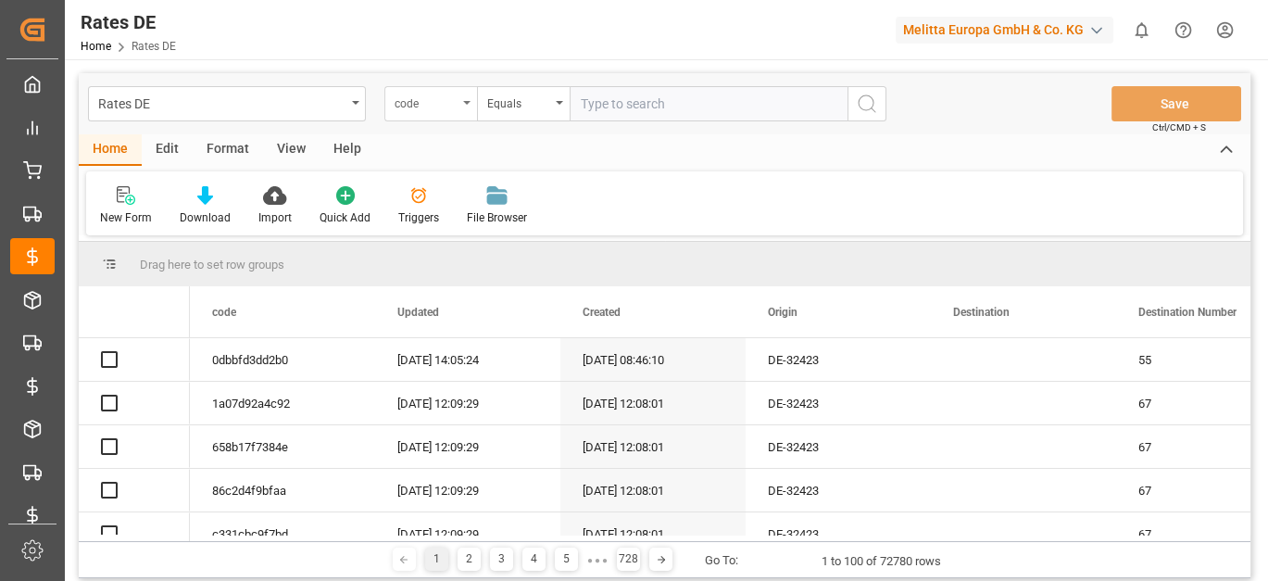
click at [423, 106] on div "code" at bounding box center [426, 101] width 63 height 21
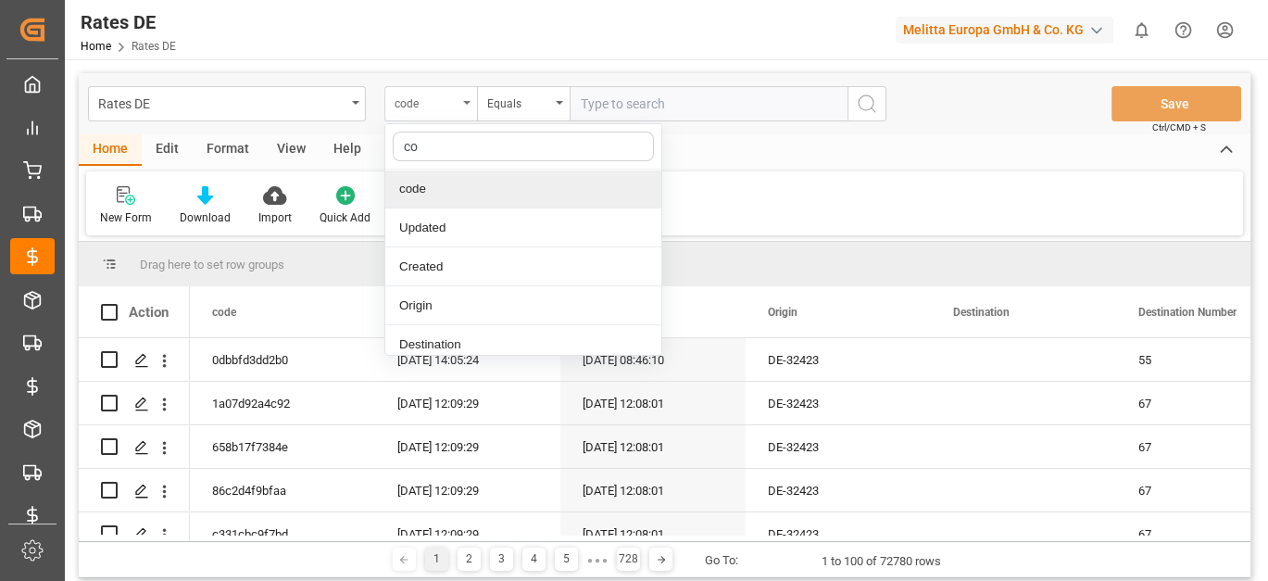
type input "cou"
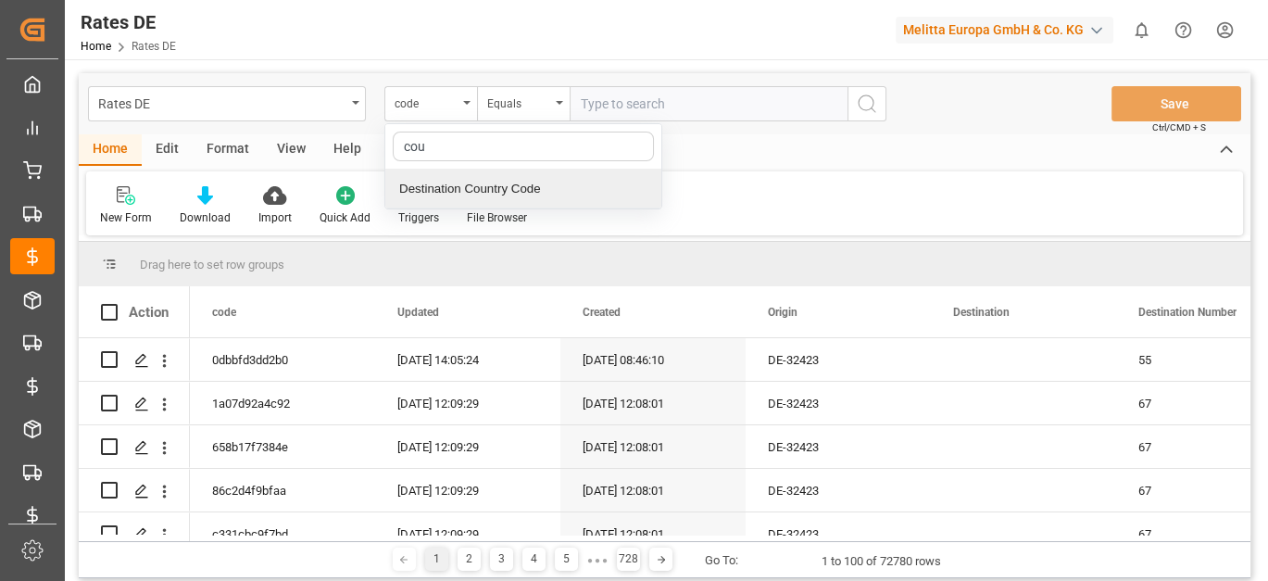
drag, startPoint x: 489, startPoint y: 182, endPoint x: 593, endPoint y: 103, distance: 130.8
click at [490, 181] on div "Destination Country Code" at bounding box center [523, 188] width 276 height 39
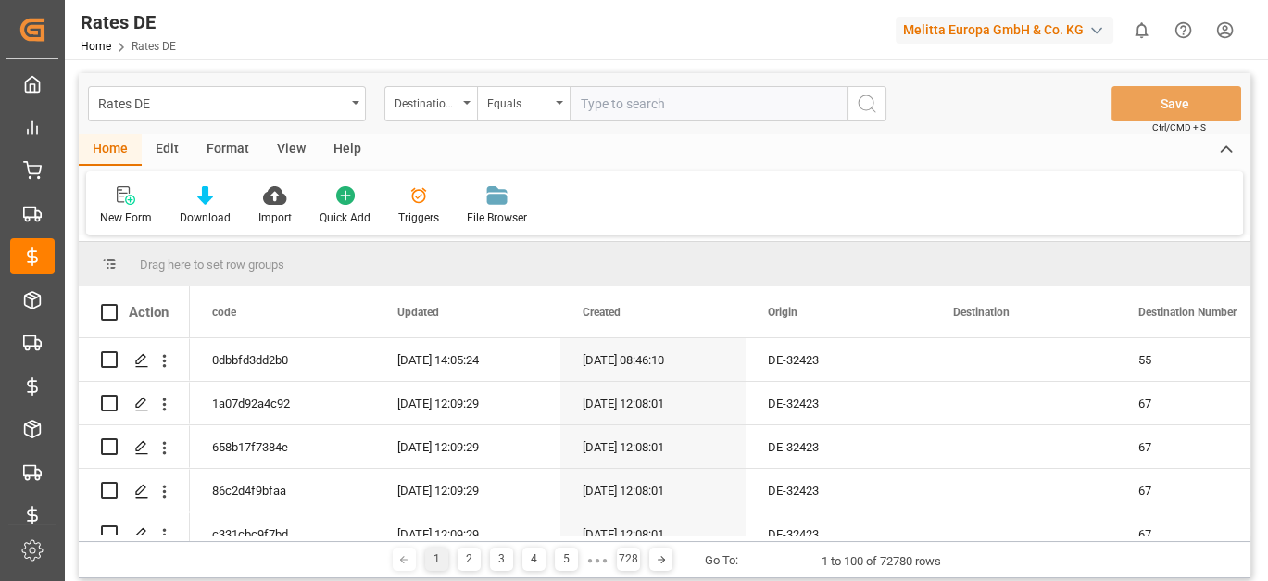
click at [597, 103] on input "text" at bounding box center [709, 103] width 278 height 35
type input "LT"
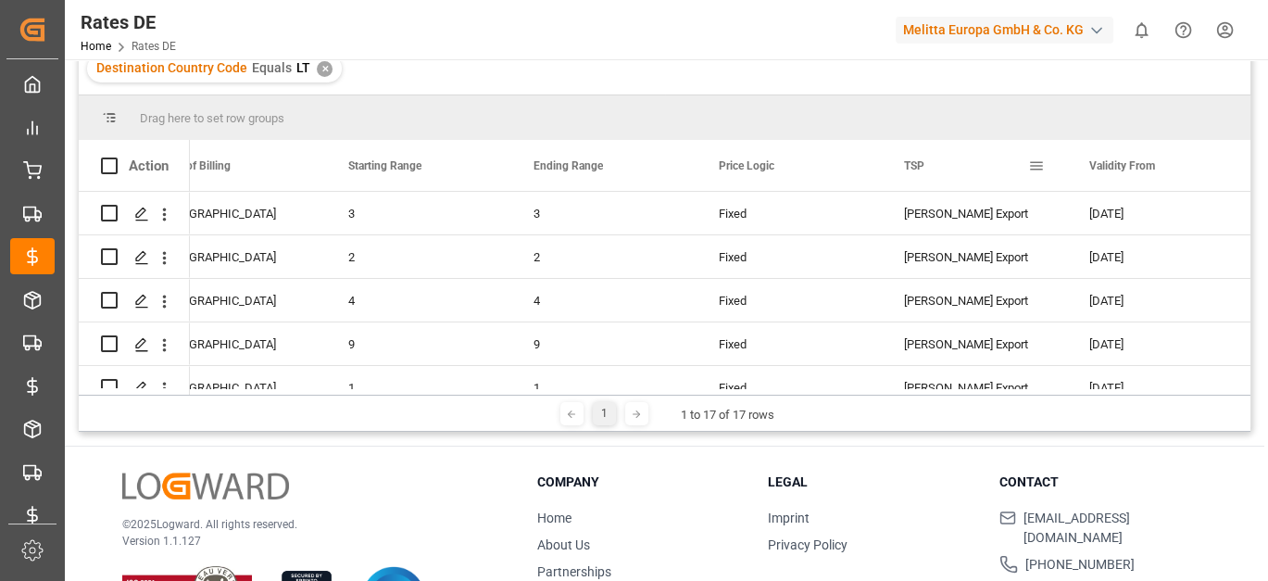
drag, startPoint x: 935, startPoint y: 167, endPoint x: 879, endPoint y: 103, distance: 84.7
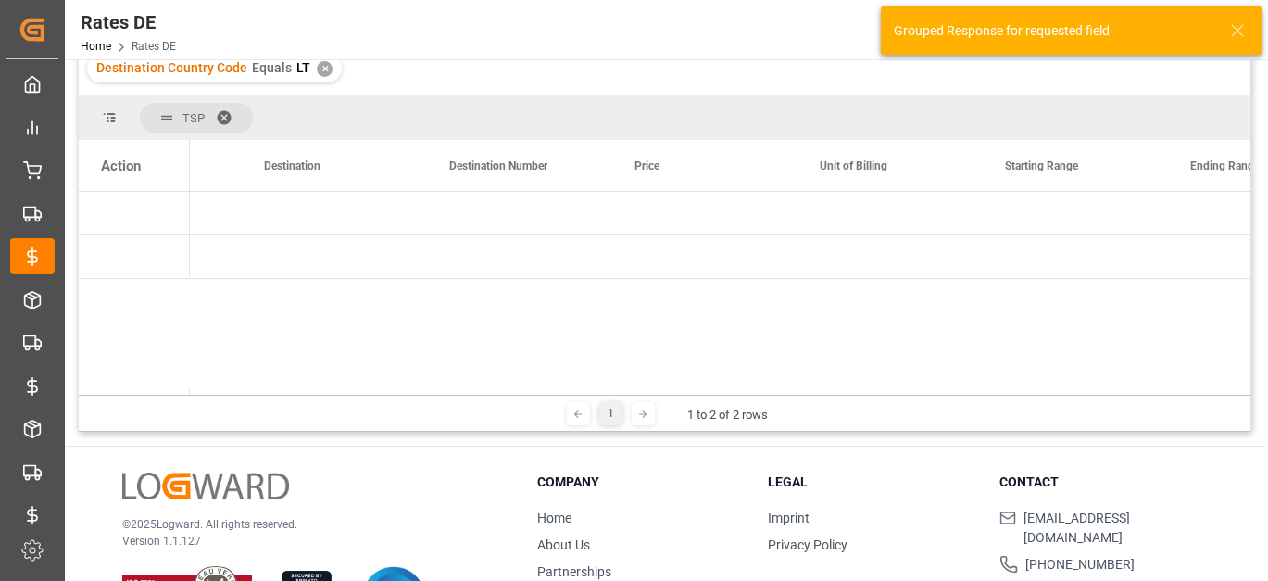
scroll to position [0, 234]
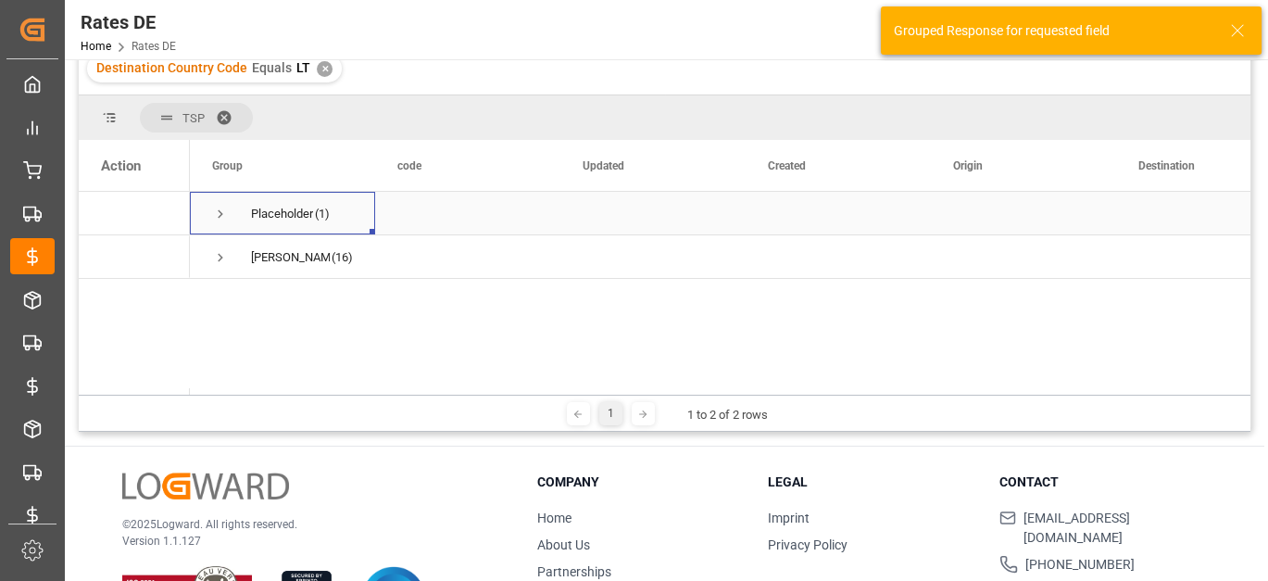
click at [220, 206] on span "Press SPACE to select this row." at bounding box center [220, 214] width 17 height 17
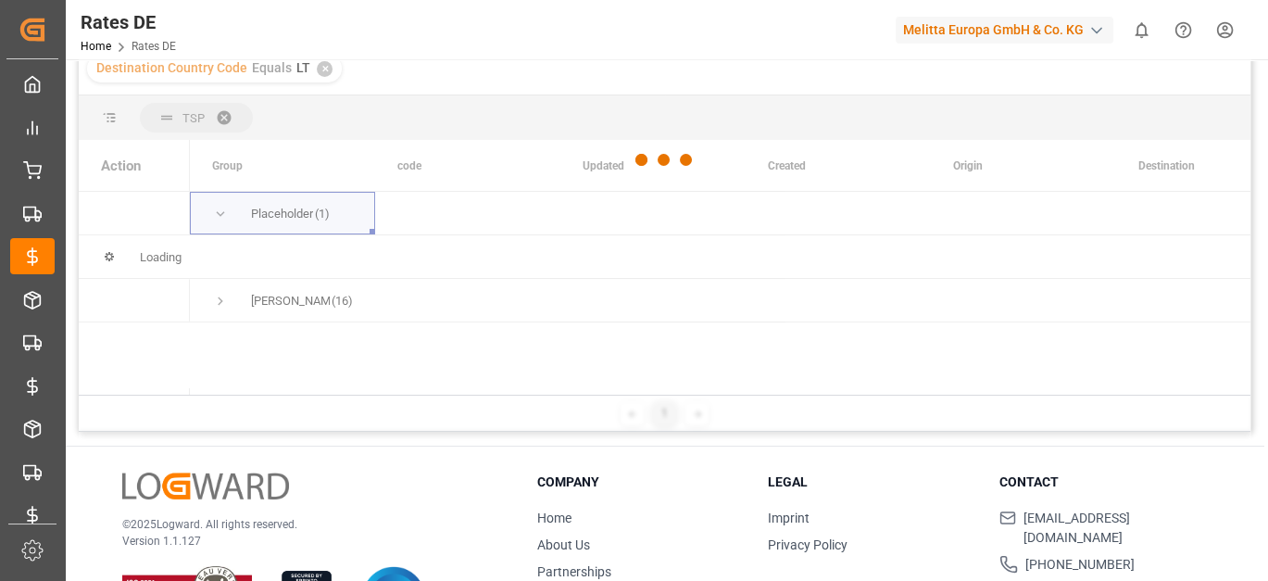
click at [220, 206] on div at bounding box center [665, 160] width 1172 height 570
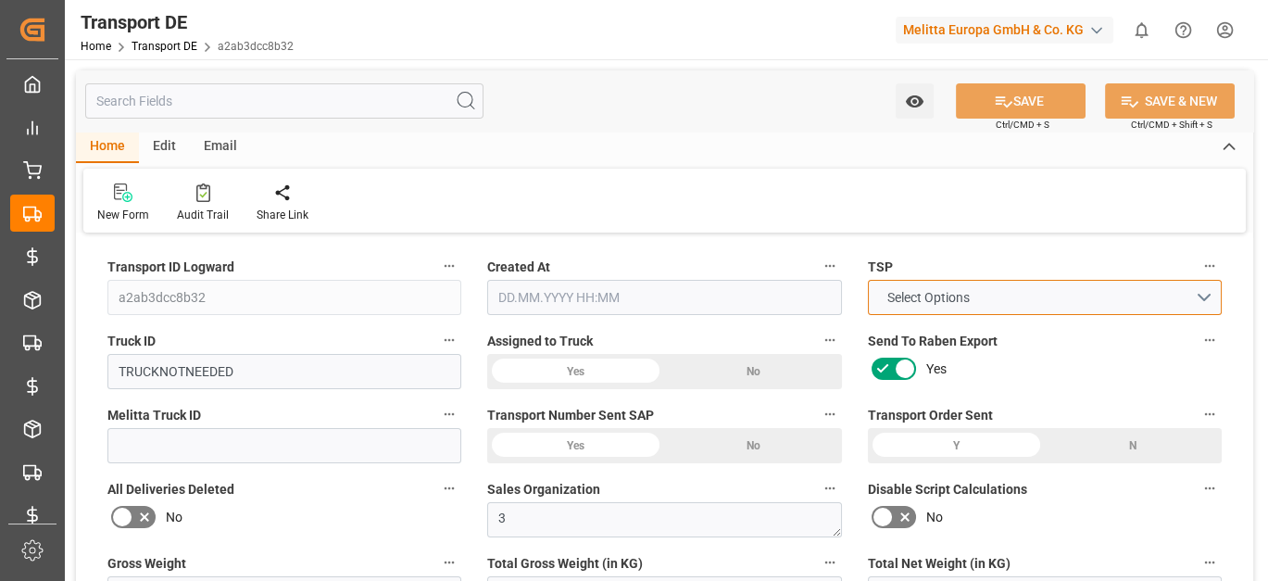
click at [1206, 307] on button "Select Options" at bounding box center [1045, 297] width 354 height 35
type input "29"
type input "5.129"
type input "3.814"
type input "186.593"
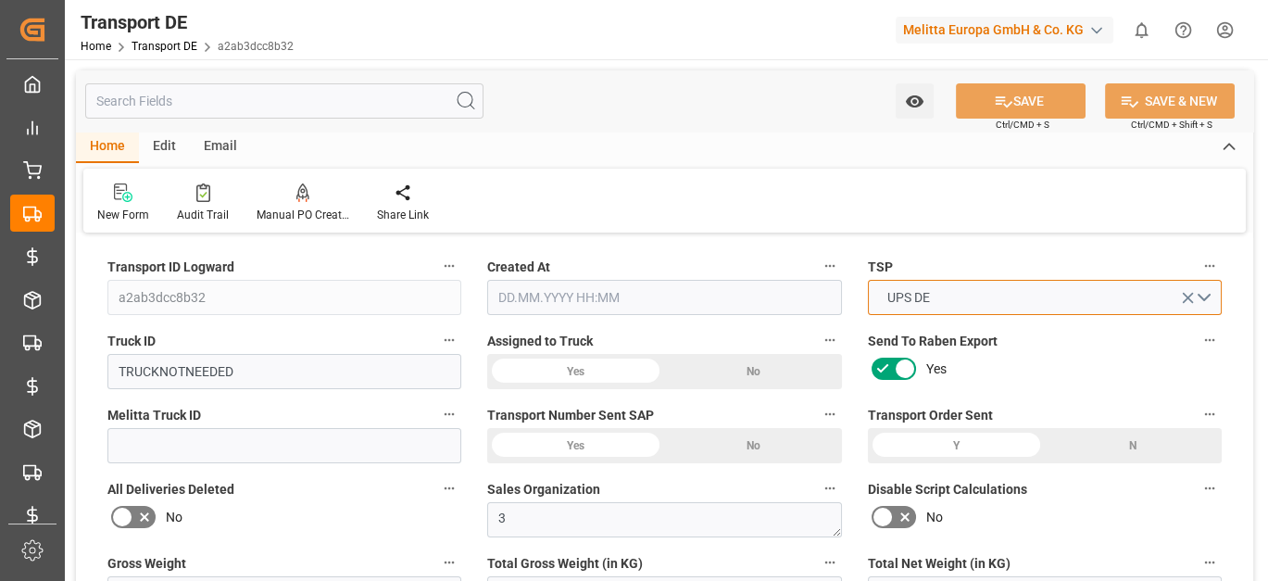
type input "1"
type input "0"
type input "1"
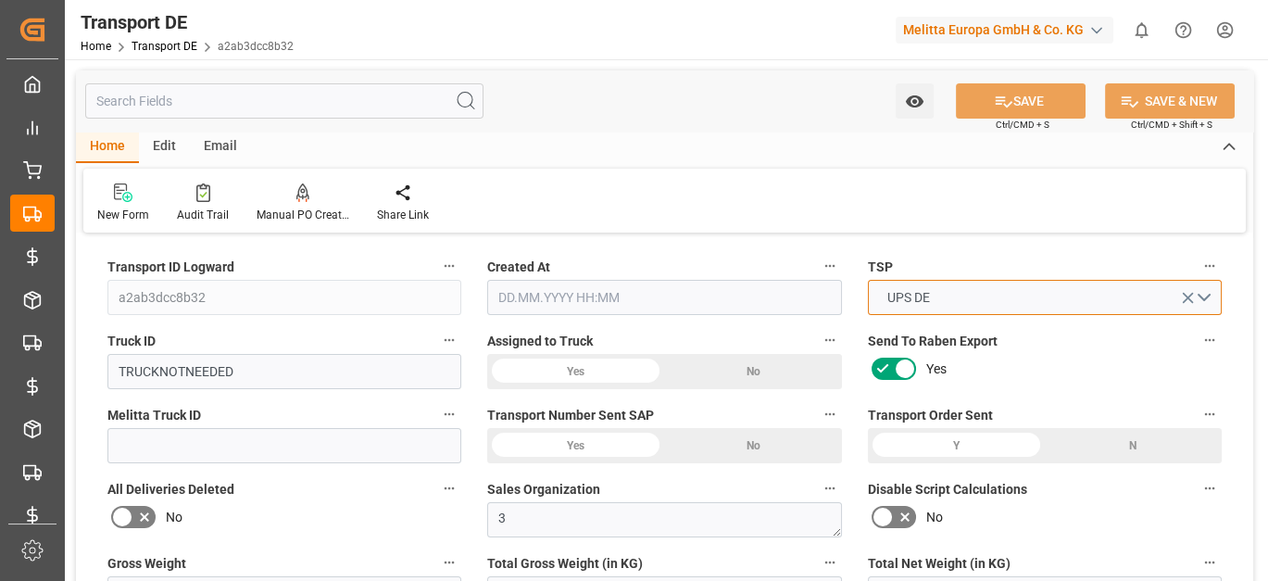
type input "0"
type input "1"
type input "0"
type input "1"
type input "0"
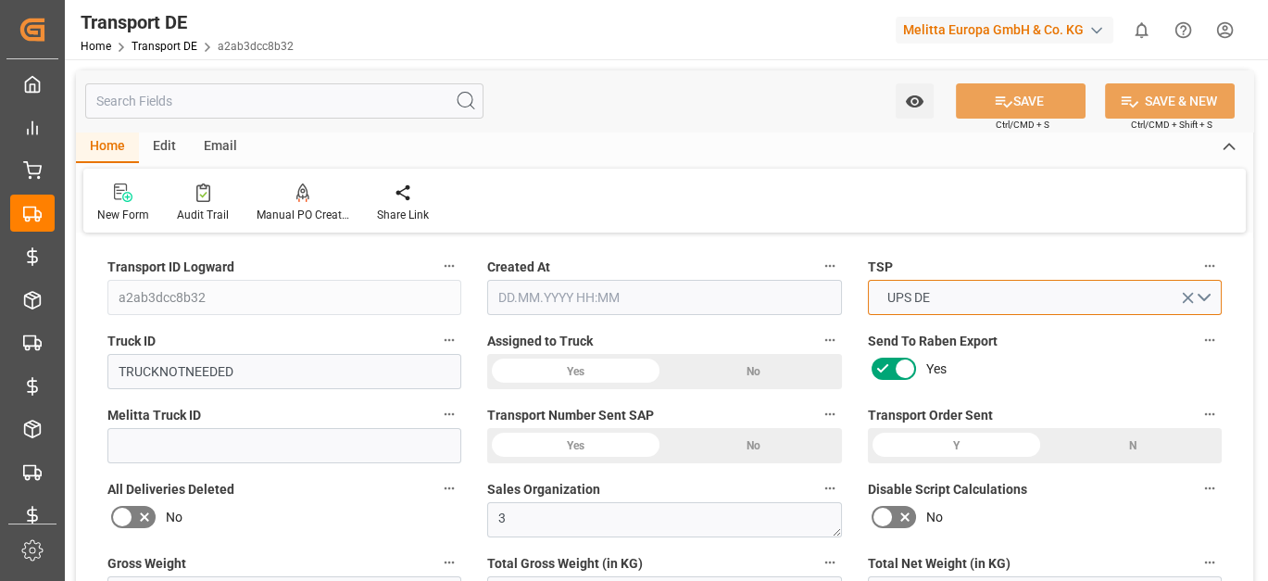
type input "2.63"
type input "0"
type input "44"
type input "0"
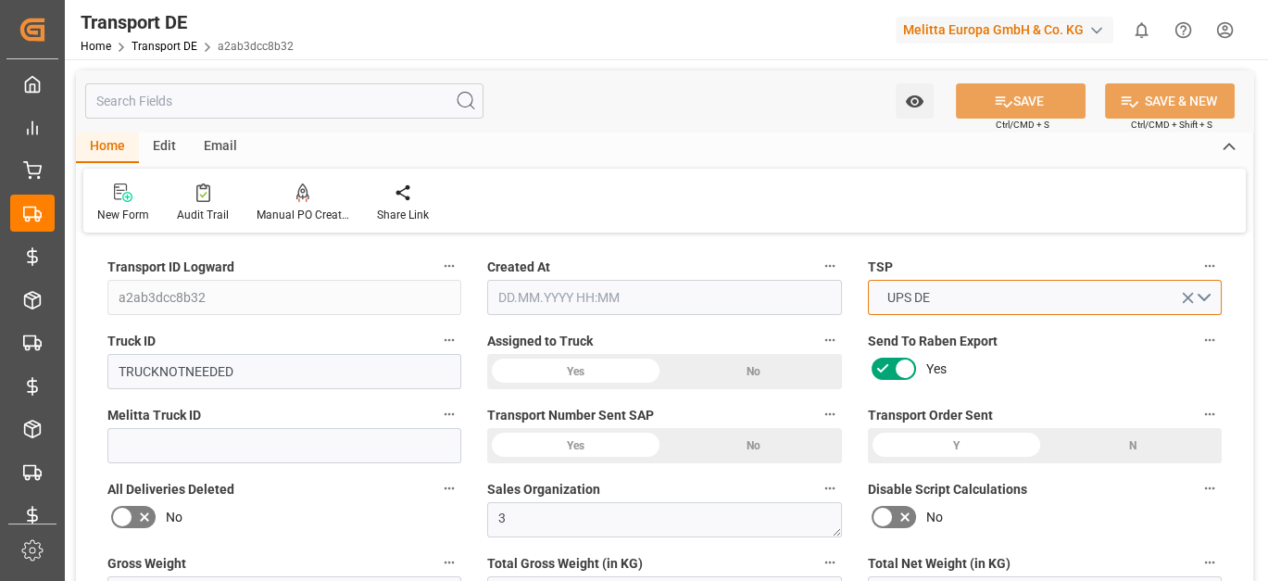
type input "0"
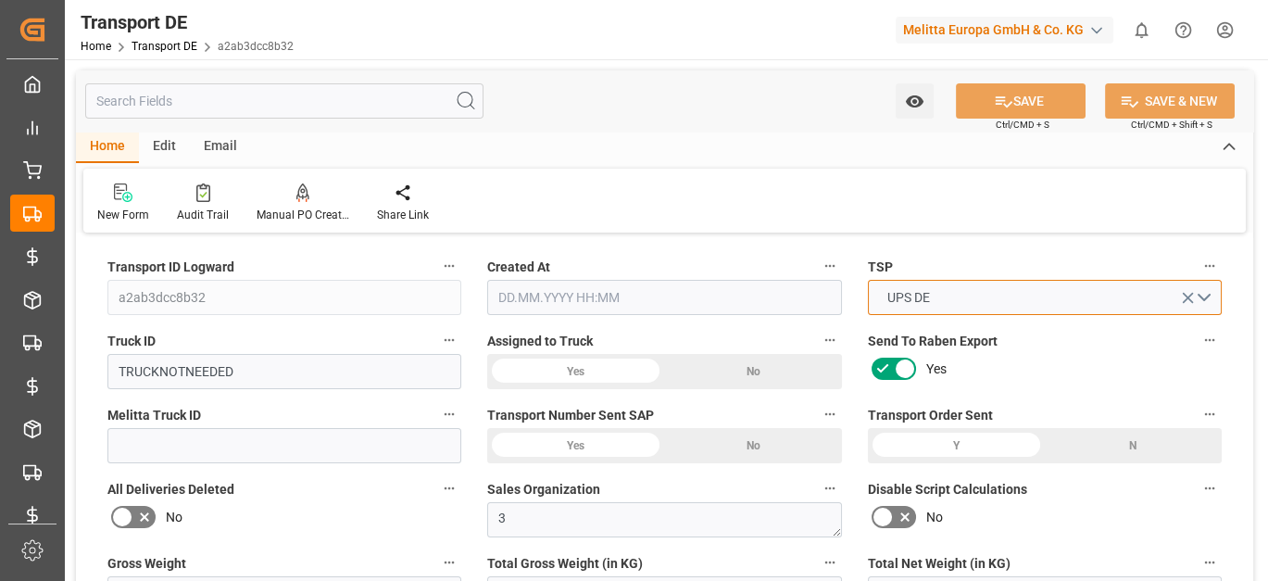
type input "0"
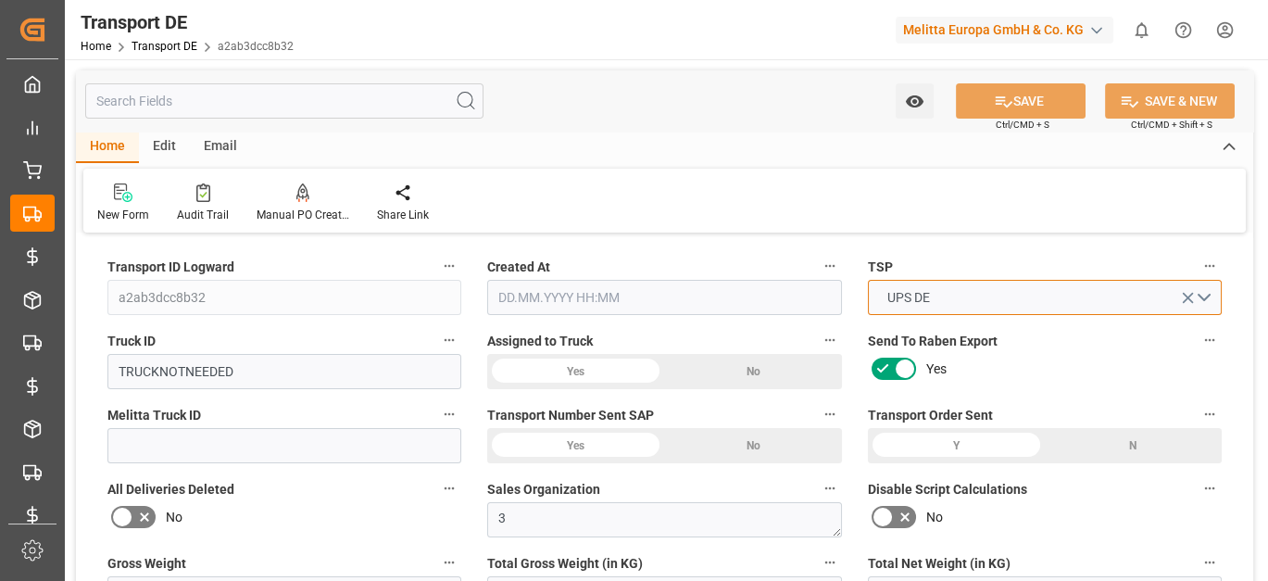
type input "0"
type input "5.129"
type input "4710.8598"
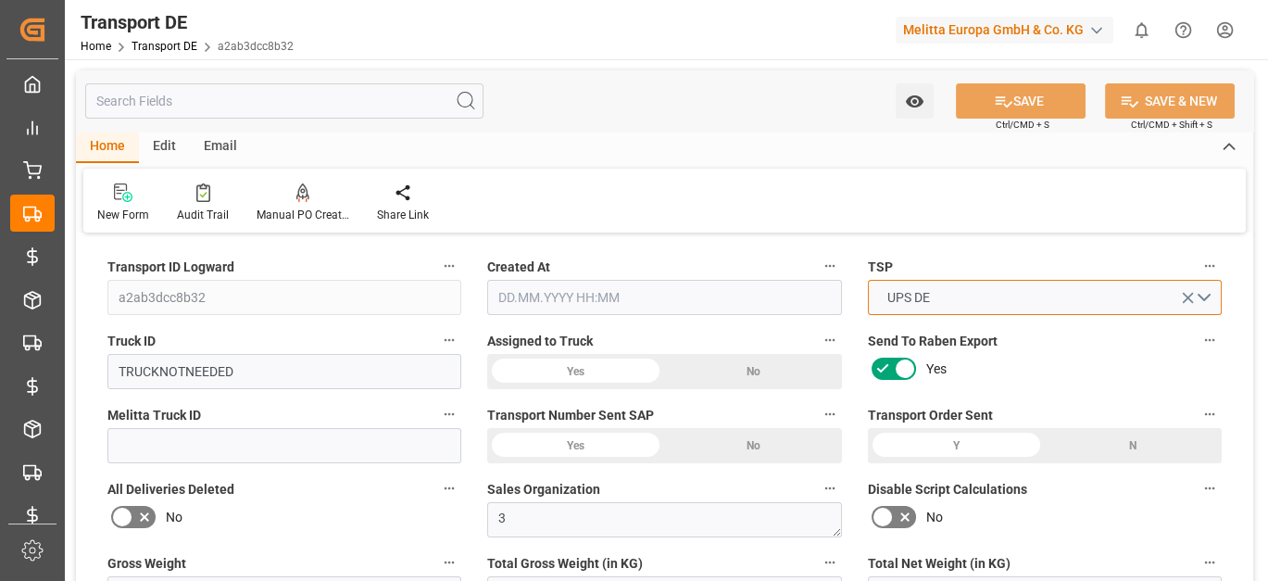
type input "21"
type input "35"
type input "0"
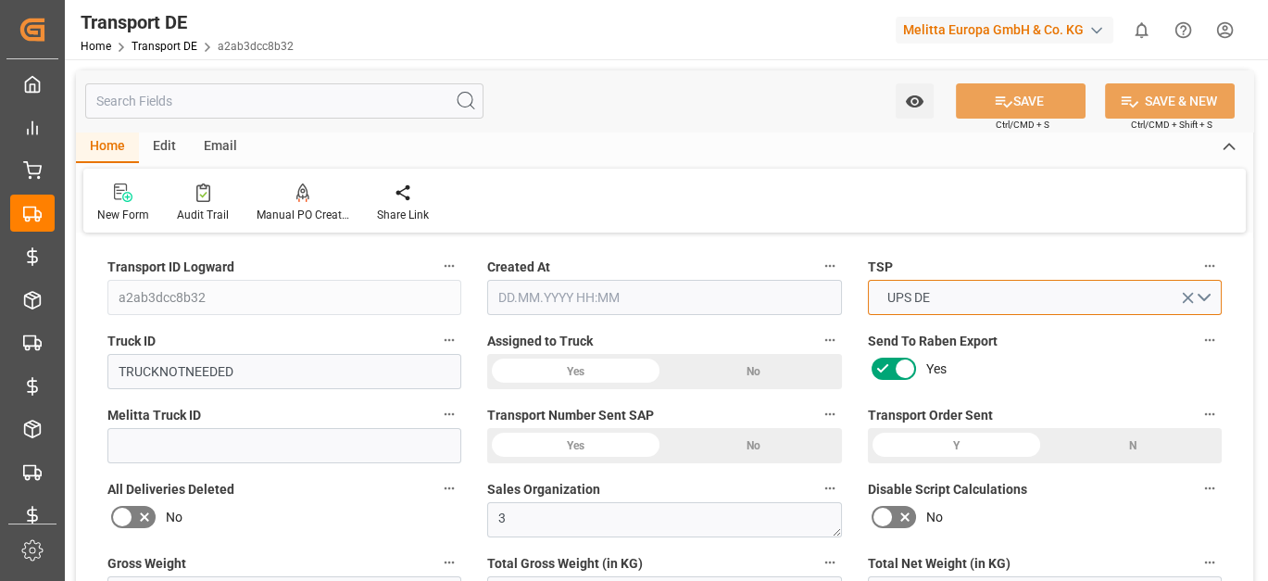
type input "0"
type input "1"
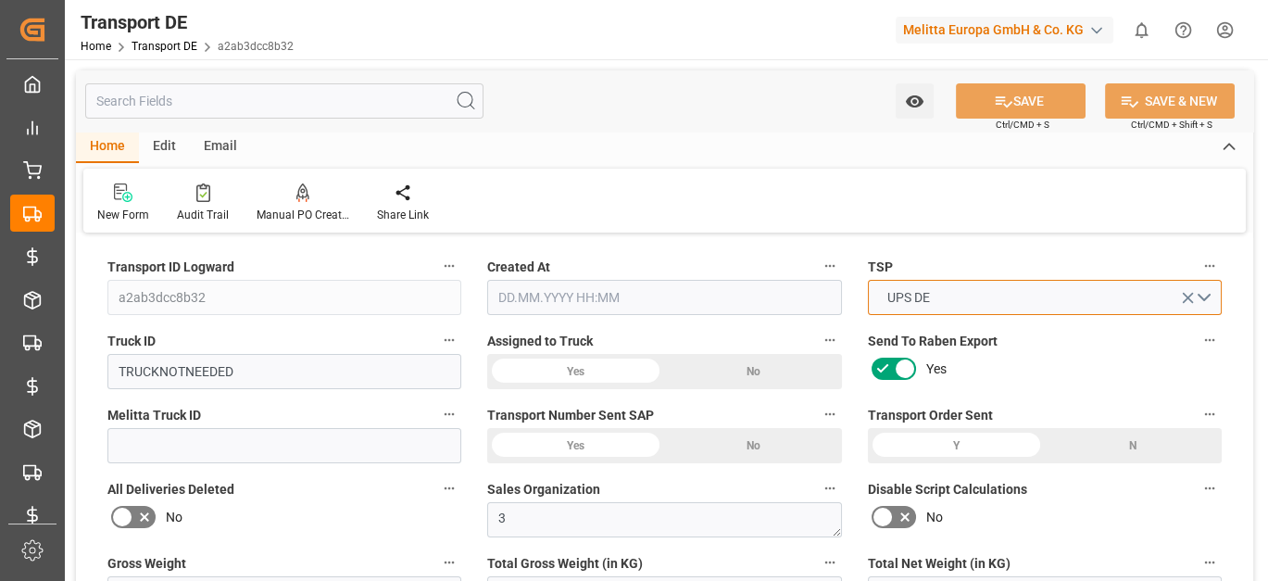
type input "0"
type input "1"
type input "2.63"
type input "0"
type input "[DATE] 12:22"
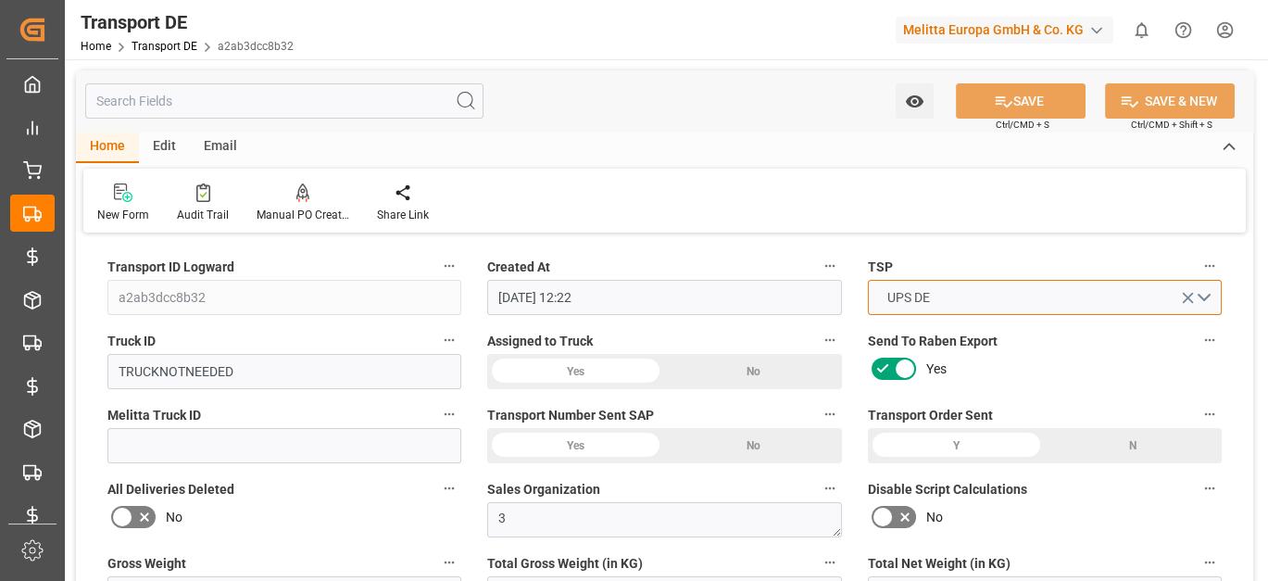
type input "[DATE]"
click at [1206, 307] on div "UPS DE" at bounding box center [1045, 297] width 354 height 35
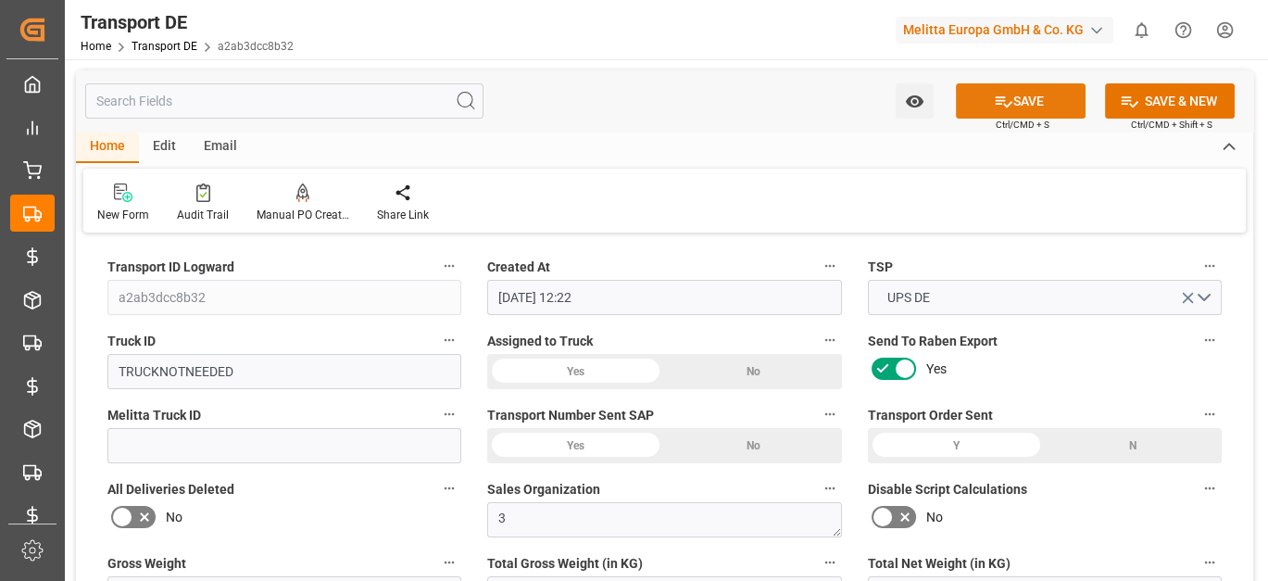
click at [1036, 94] on button "SAVE" at bounding box center [1021, 100] width 130 height 35
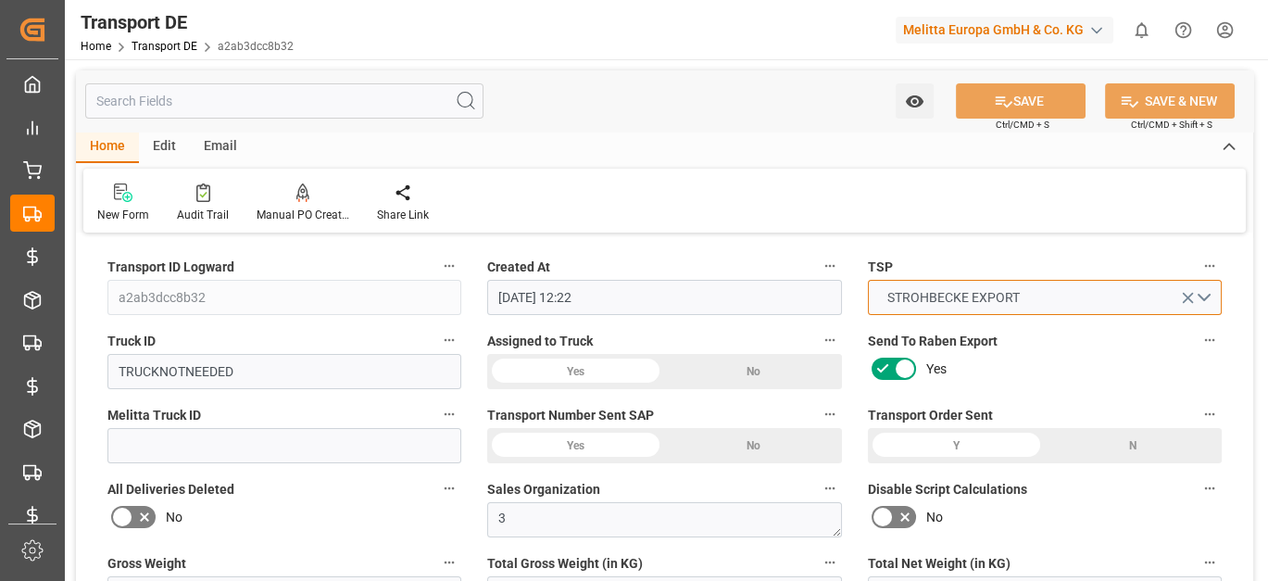
click at [1208, 300] on button "STROHBECKE EXPORT" at bounding box center [1045, 297] width 354 height 35
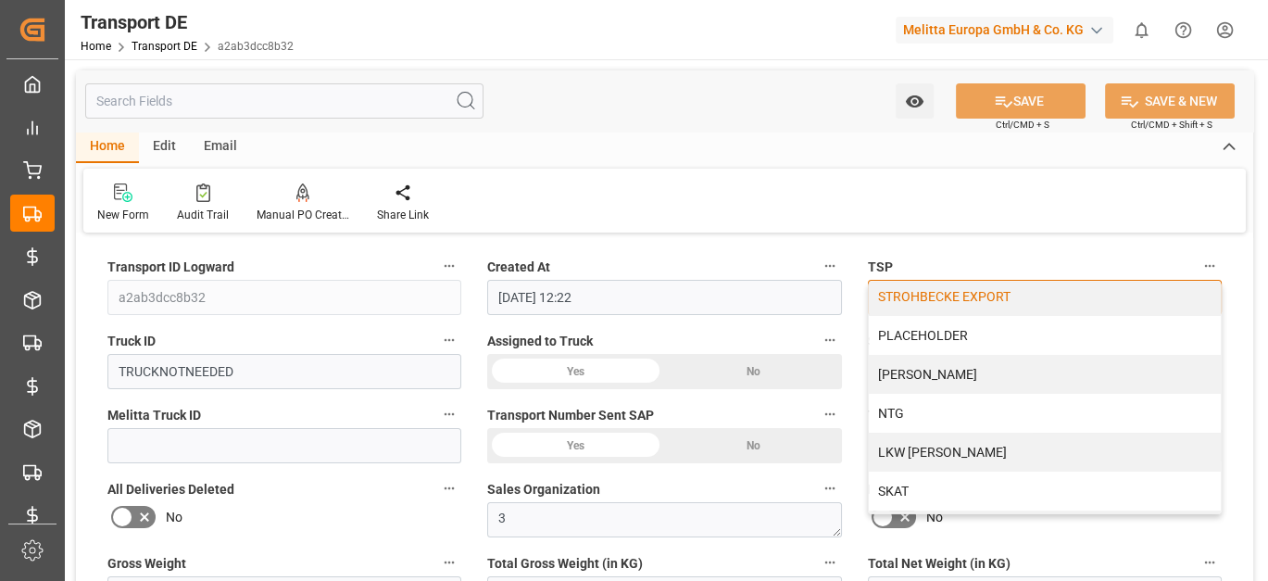
scroll to position [651, 0]
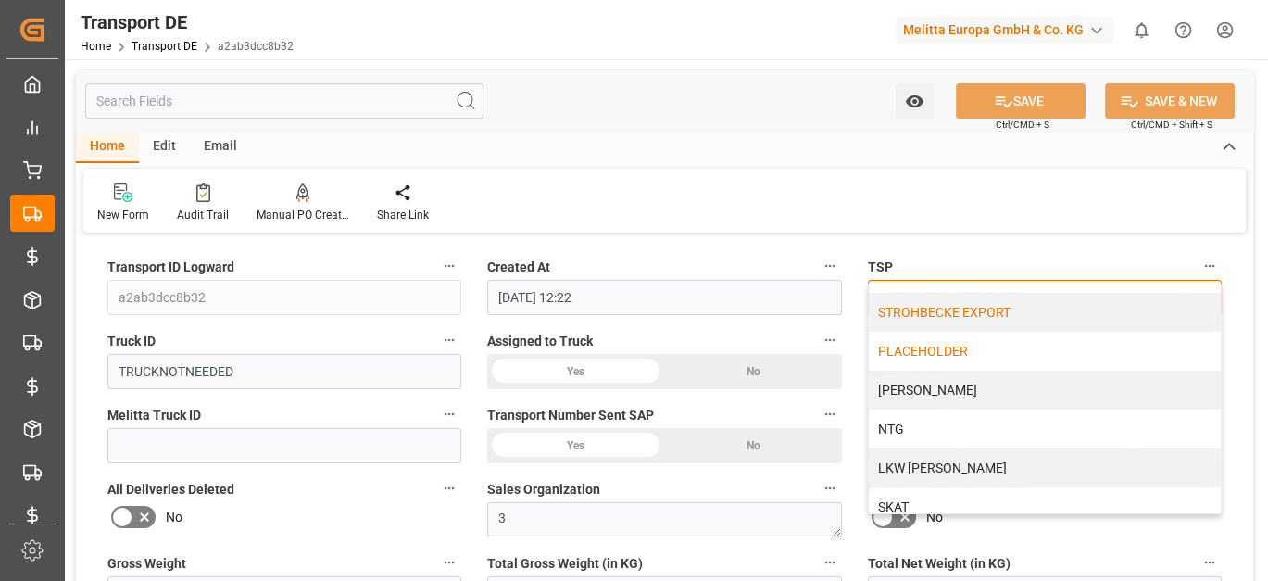
click at [947, 345] on div "PLACEHOLDER" at bounding box center [1045, 351] width 352 height 39
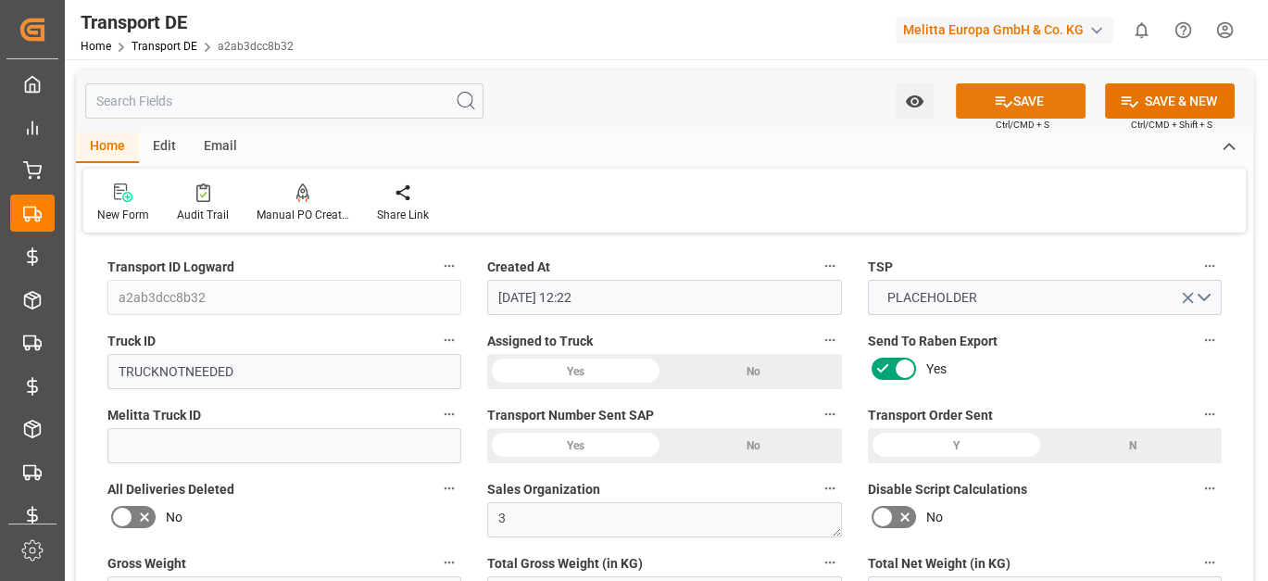
click at [1041, 93] on button "SAVE" at bounding box center [1021, 100] width 130 height 35
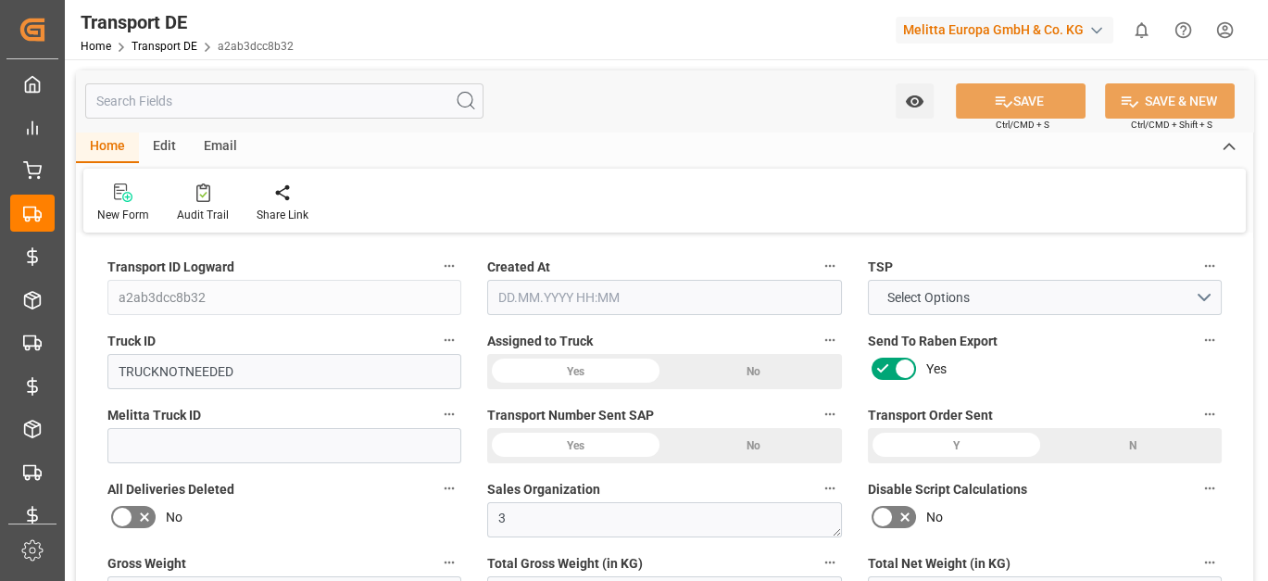
type input "a2ab3dcc8b32"
type input "TRUCKNOTNEEDED"
type textarea "3"
type input "No"
type input "2.63"
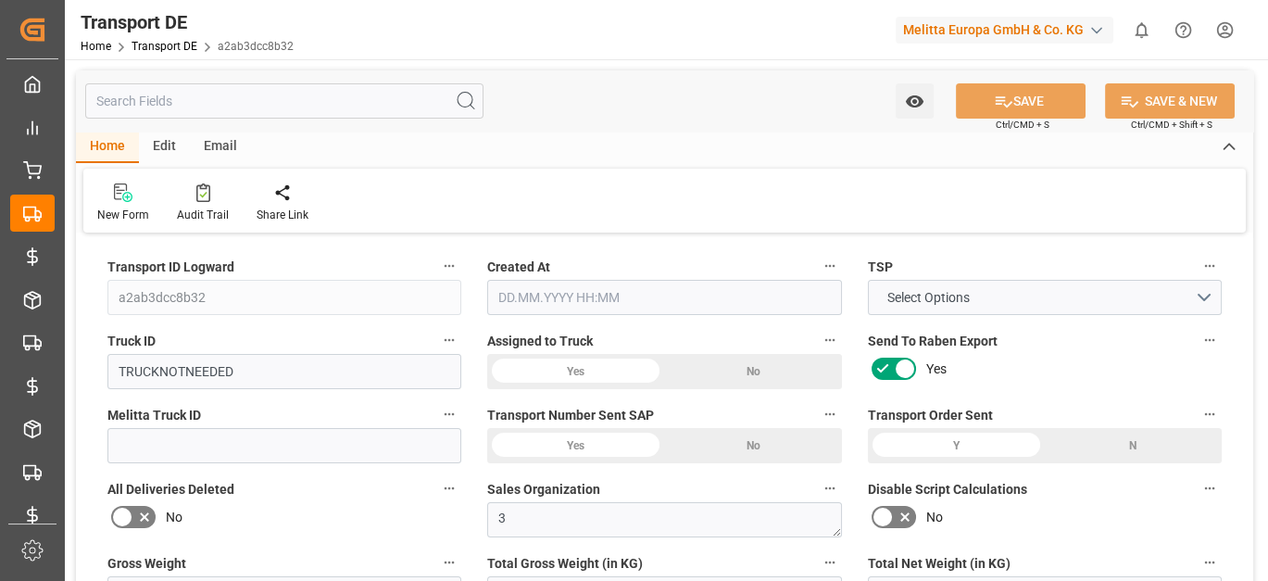
type textarea "0000914106"
type textarea "UAB KAVOS DRAUGAS"
type input "JONAVOS G. 196"
type input "44132"
type textarea "[GEOGRAPHIC_DATA]"
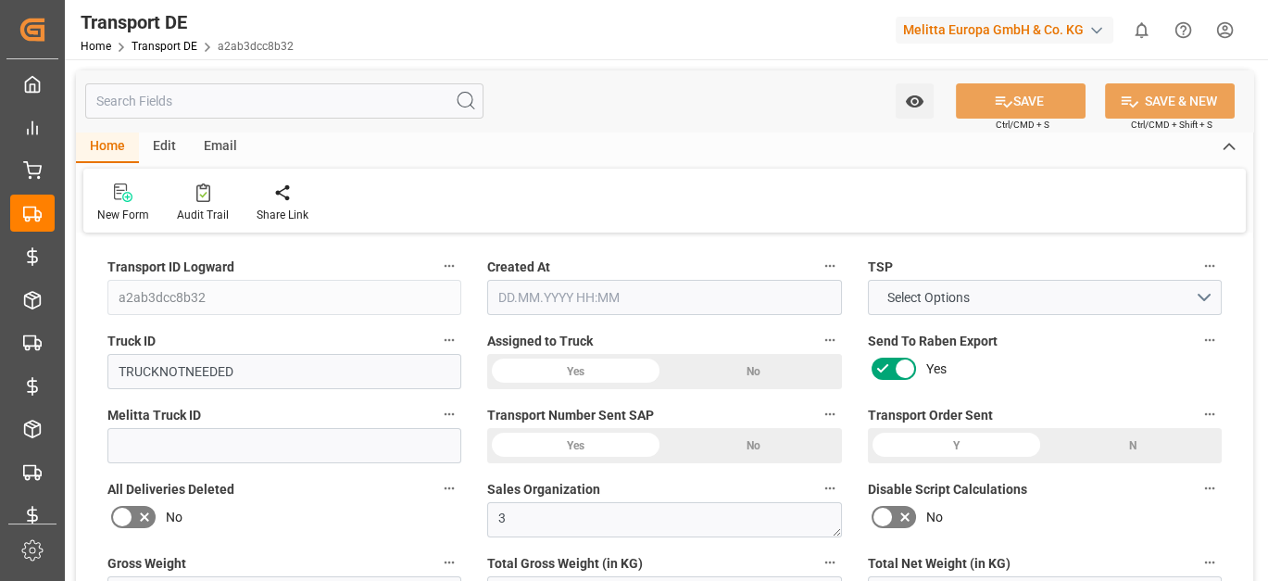
type input "LT"
type input "DE-32423"
type input "Rhenus Retail Services GmbH"
type input "Hans-Böckler-Strasse 37"
type input "32423"
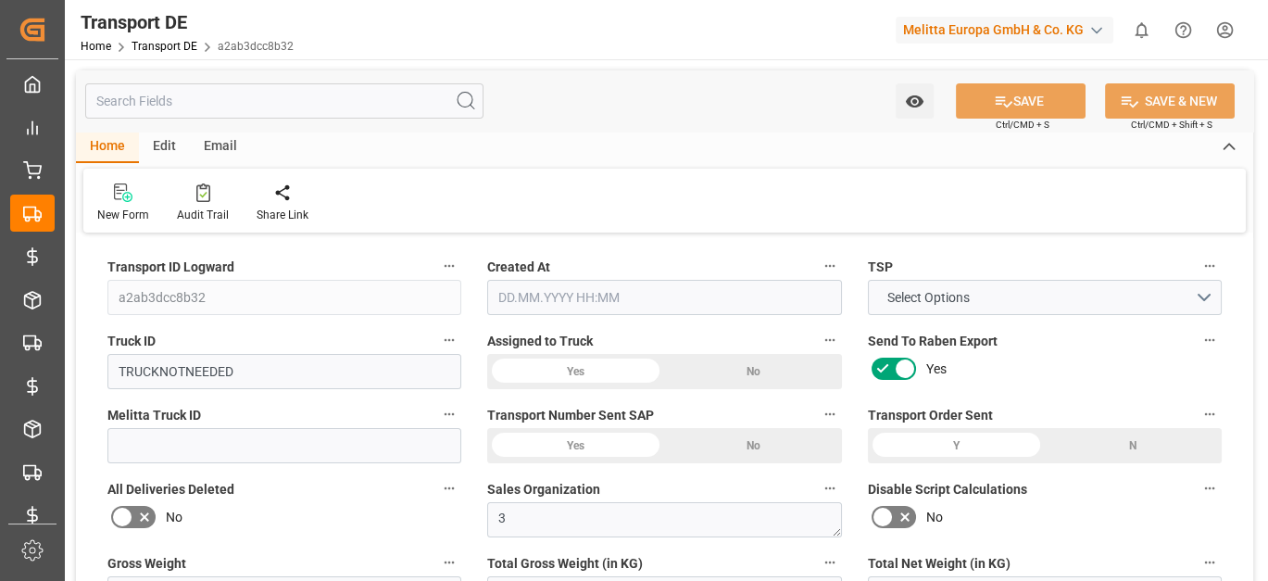
type input "Minden"
type input "DE"
type input "Melitta Europa GmbH & Co. KG"
type input "[STREET_ADDRESS]"
type input "32427"
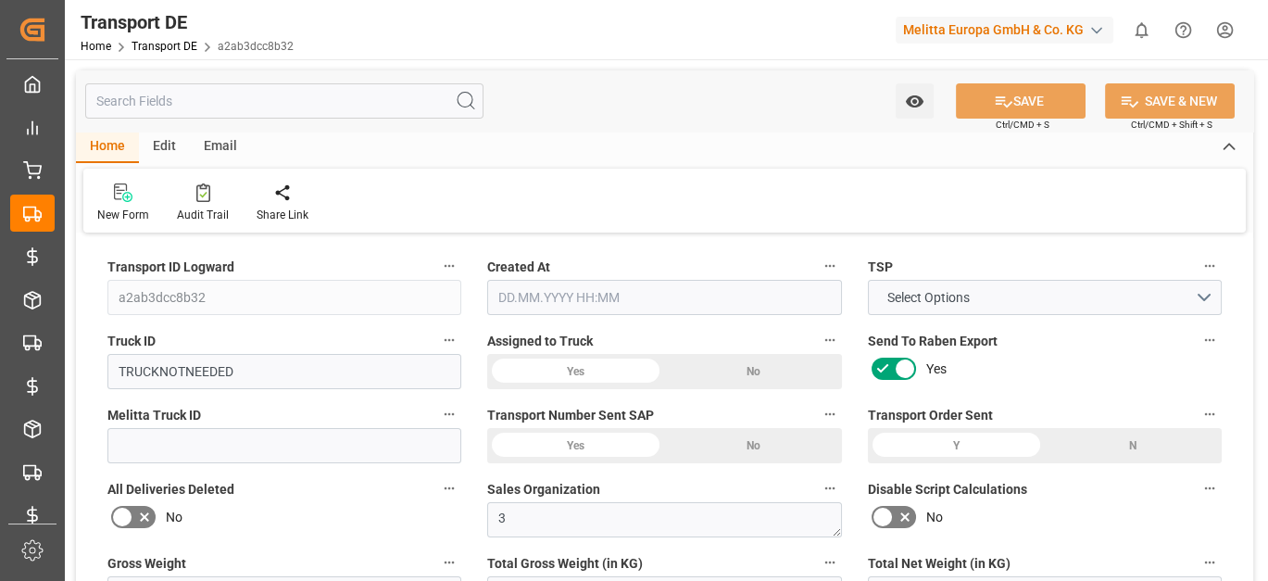
type input "Minden"
type input "DE"
type input "Road"
type input "DE"
type input "32423"
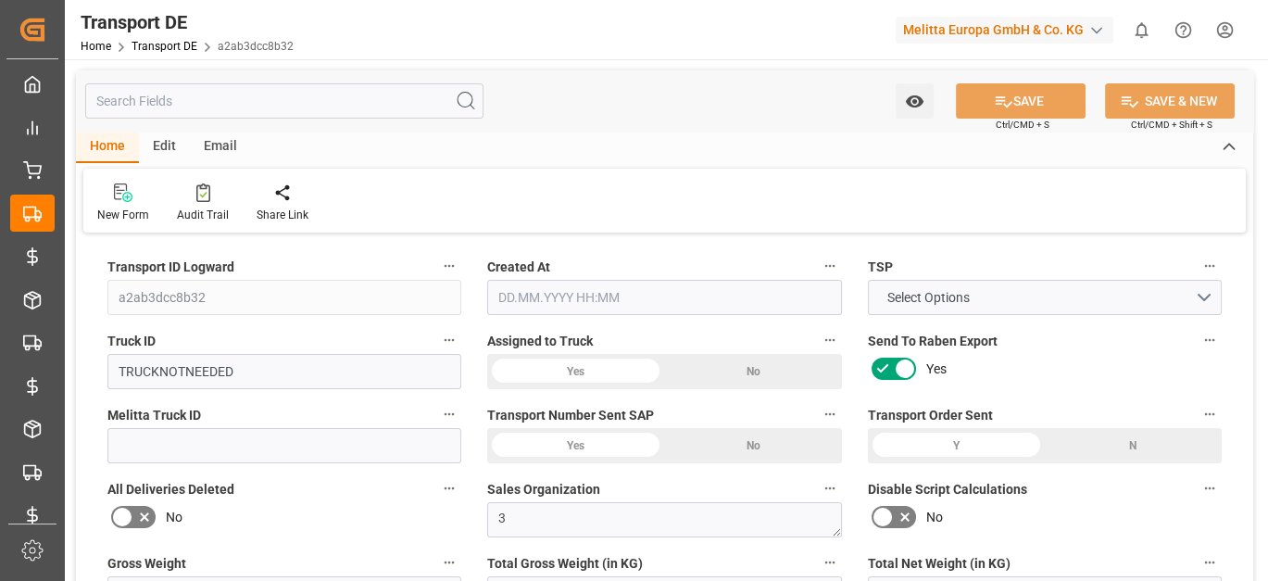
type input "LT"
type input "44132"
type input "Small Shipment"
type input "3.5-7.5 t"
type input "EURO 6"
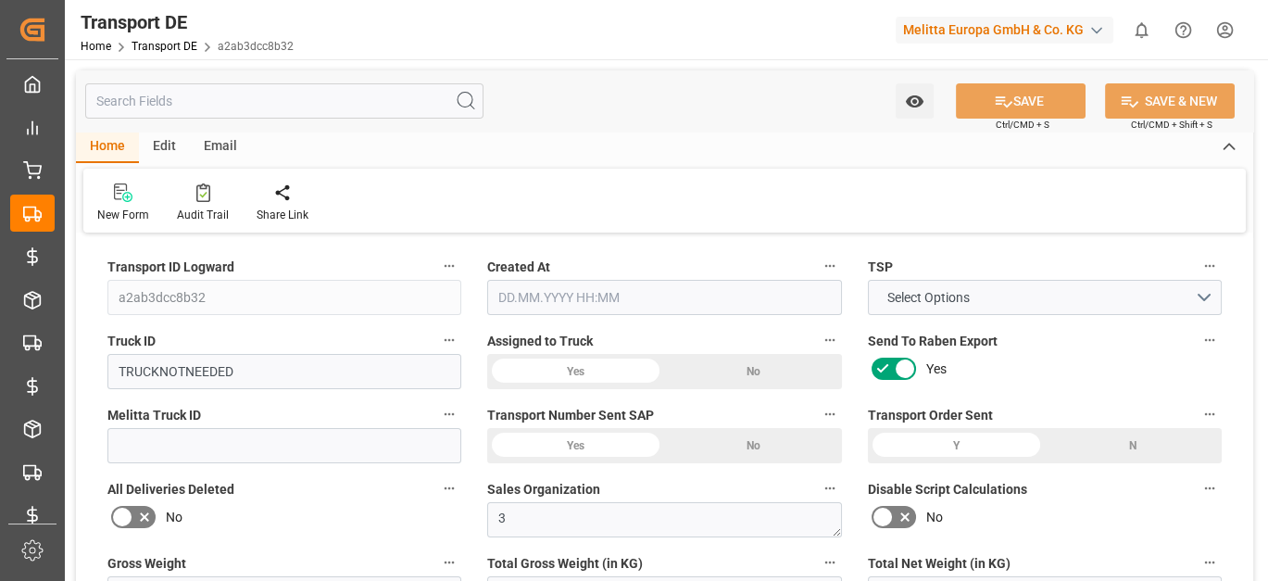
type input "Diesel"
type input "LT10"
type input "DAP"
type input "DE 126011900"
type input "29"
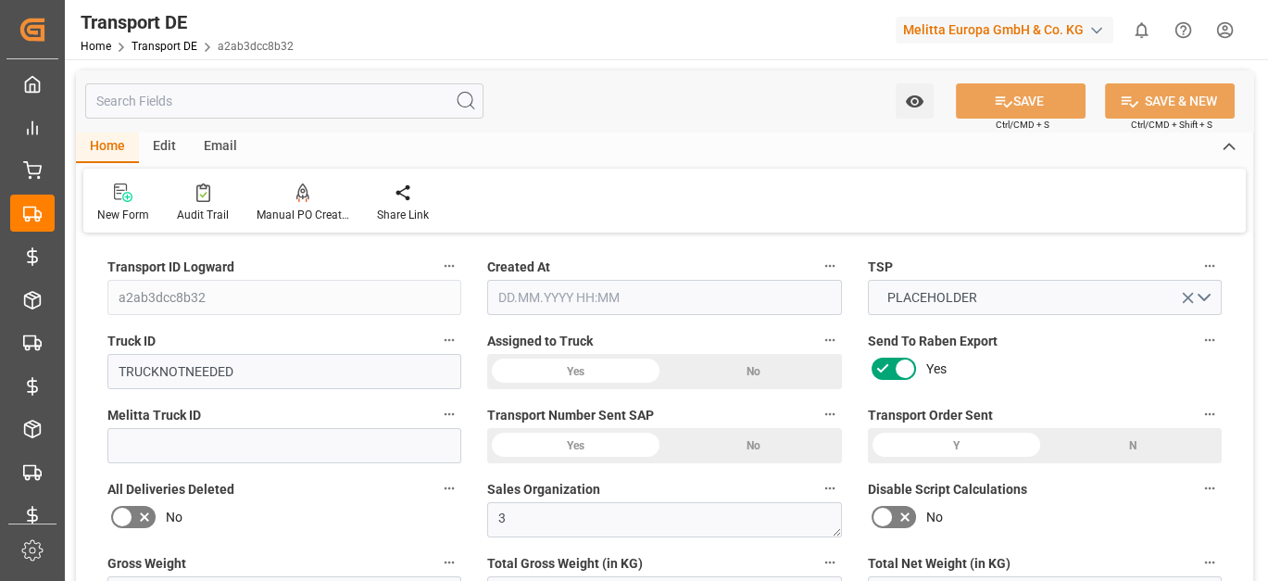
type input "5.129"
type input "3.814"
type input "186.593"
type input "1"
type input "0"
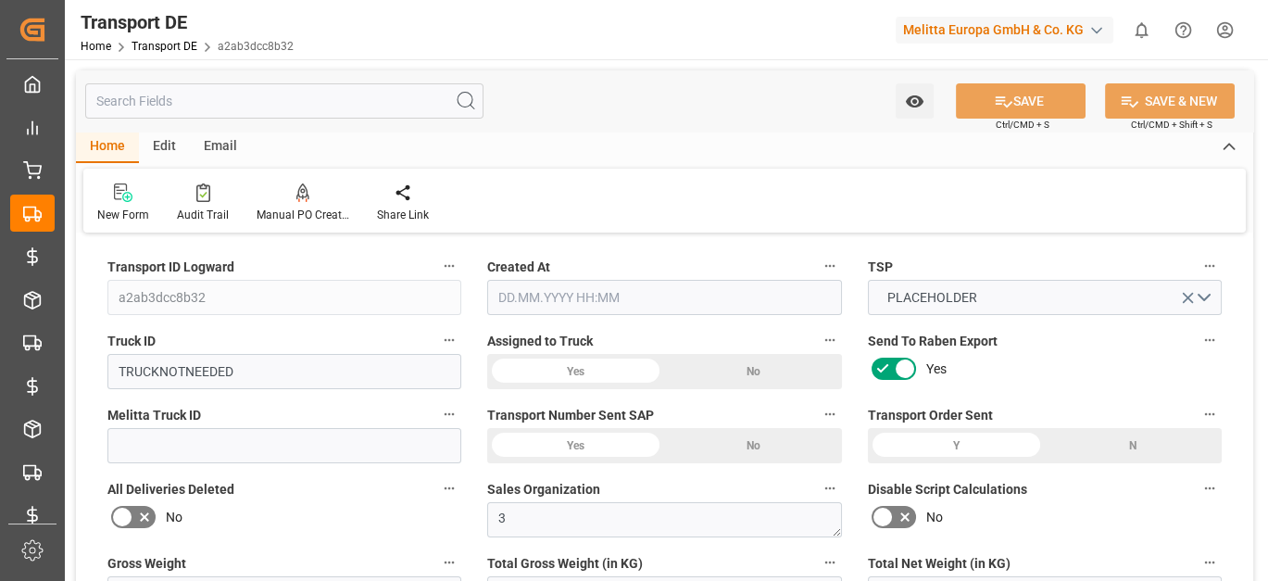
type input "0"
type input "1"
type input "0"
type input "1"
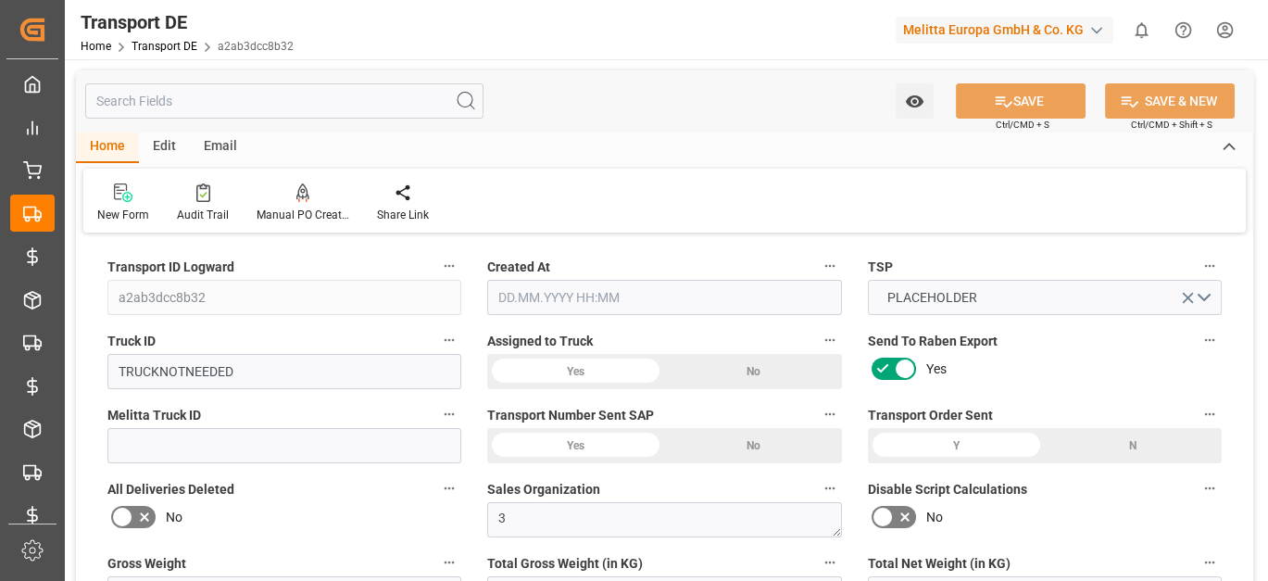
type input "0"
type input "1"
type input "0"
type input "2.63"
type input "0"
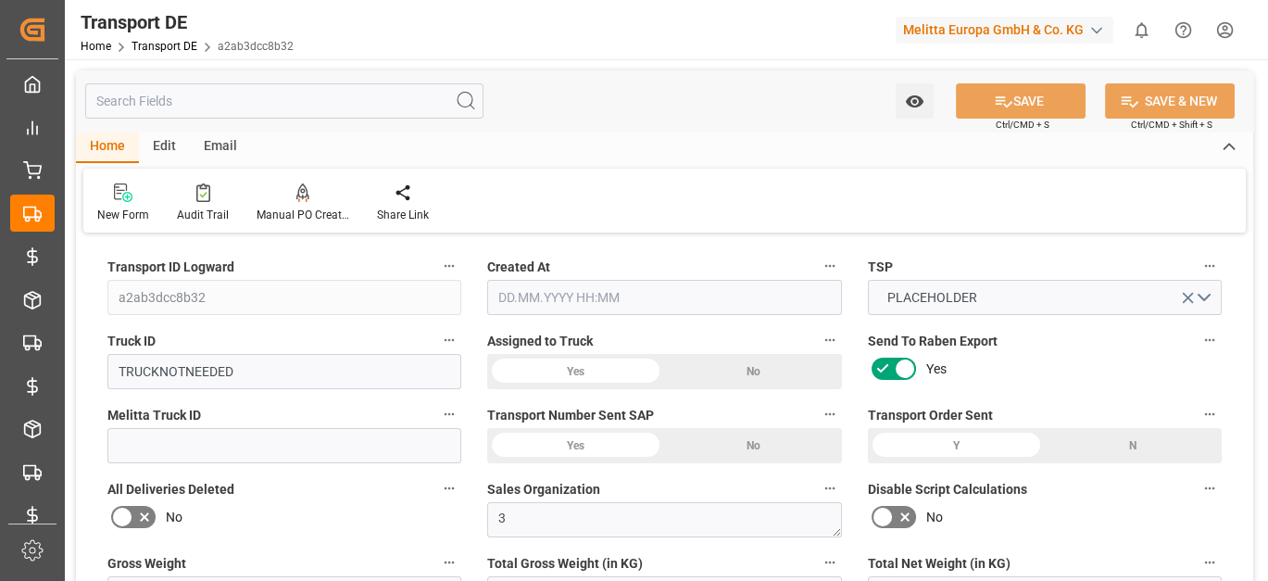
type input "44"
type input "0"
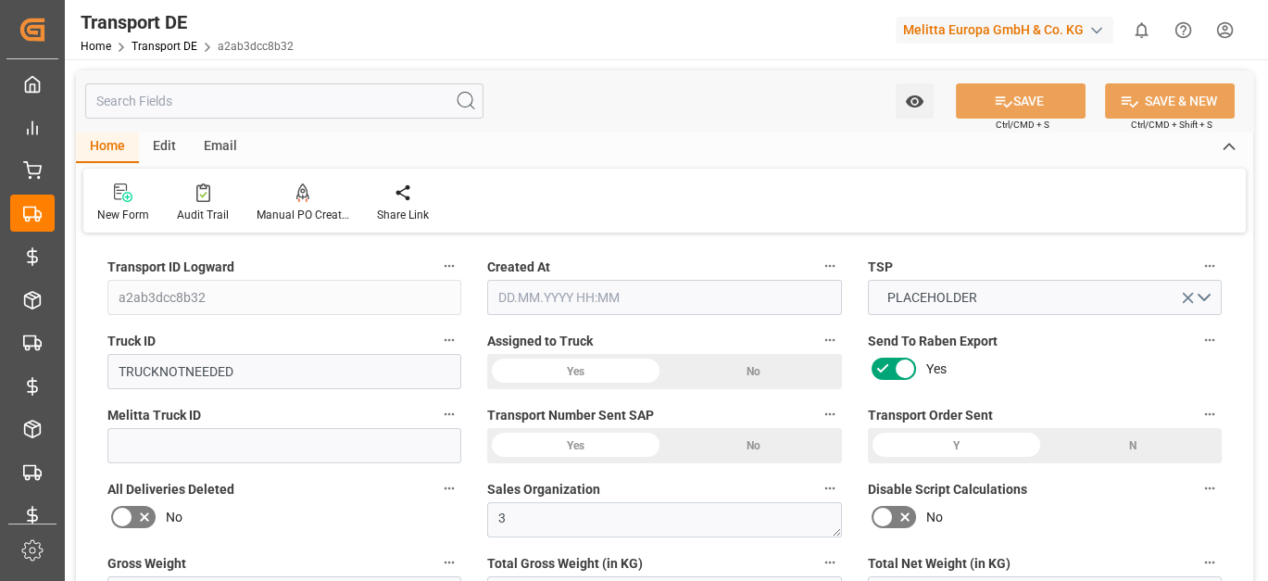
type input "0"
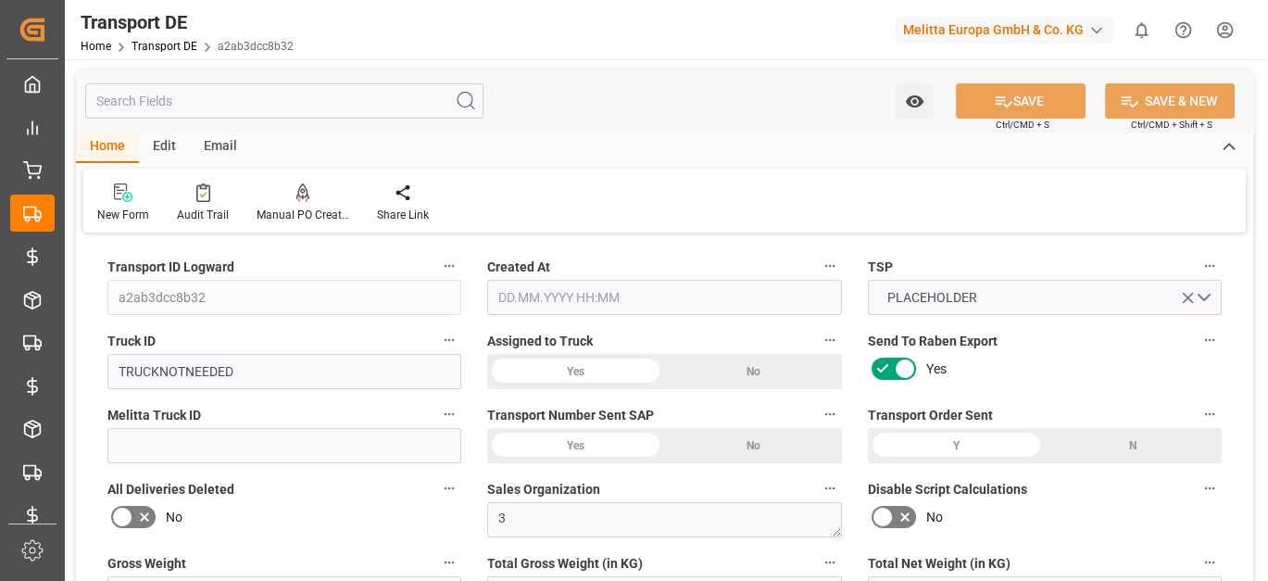
type input "0"
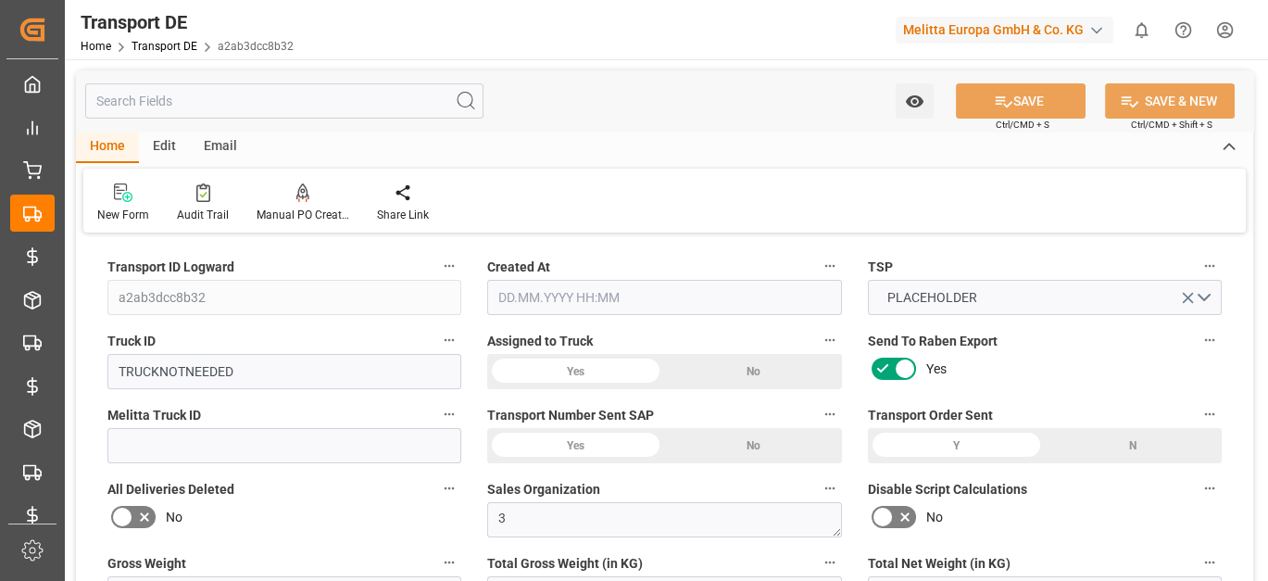
type input "0"
type input "5.129"
type input "4710.8598"
type input "21"
type input "35"
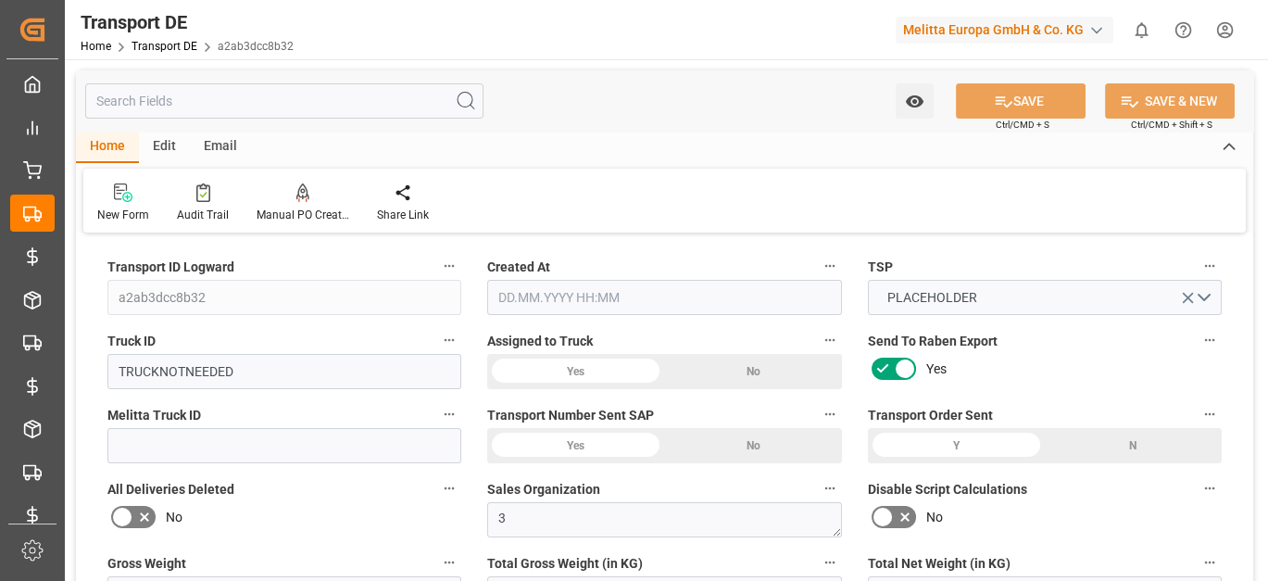
type input "0"
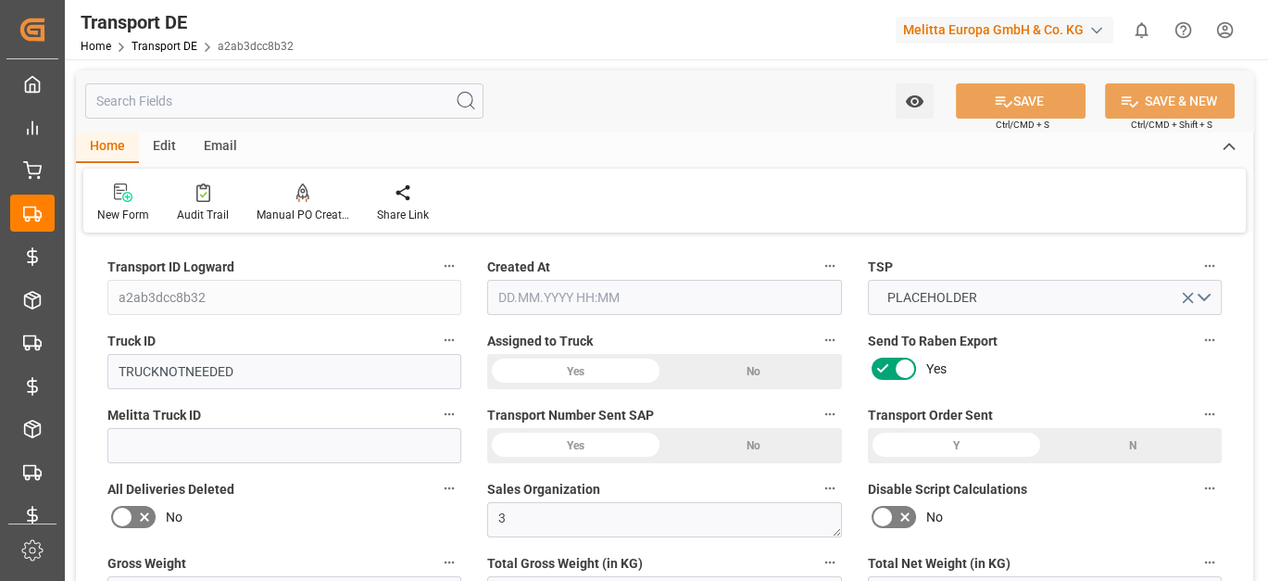
type input "0"
type input "1"
type input "0"
type input "1"
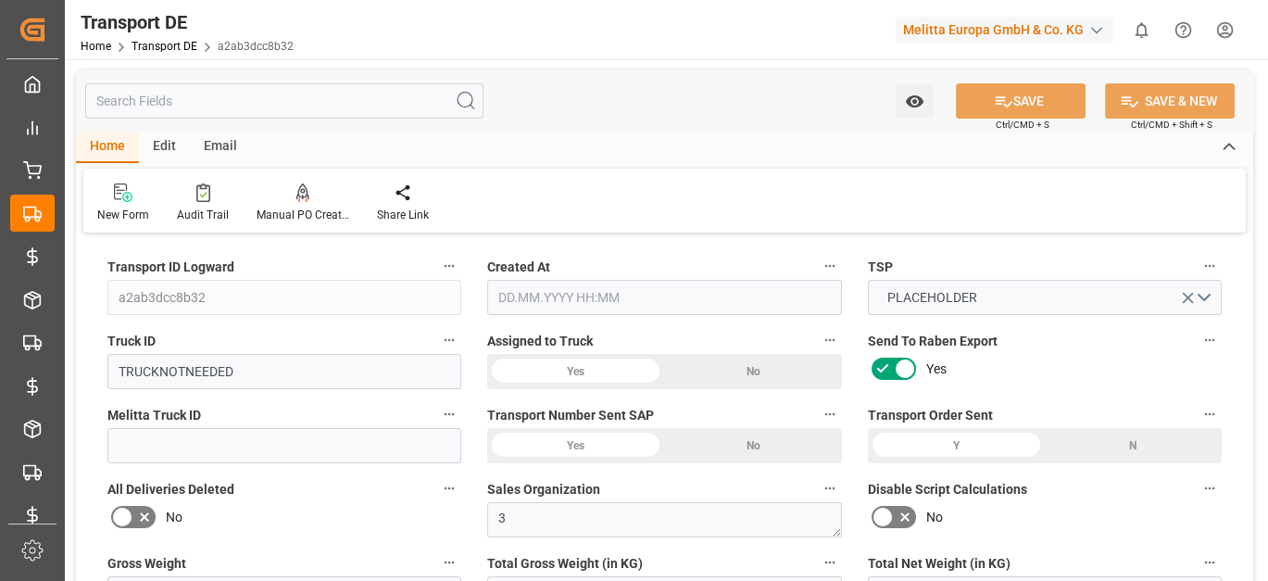
type input "2.63"
type input "0"
type input "[DATE] 12:22"
type input "[DATE]"
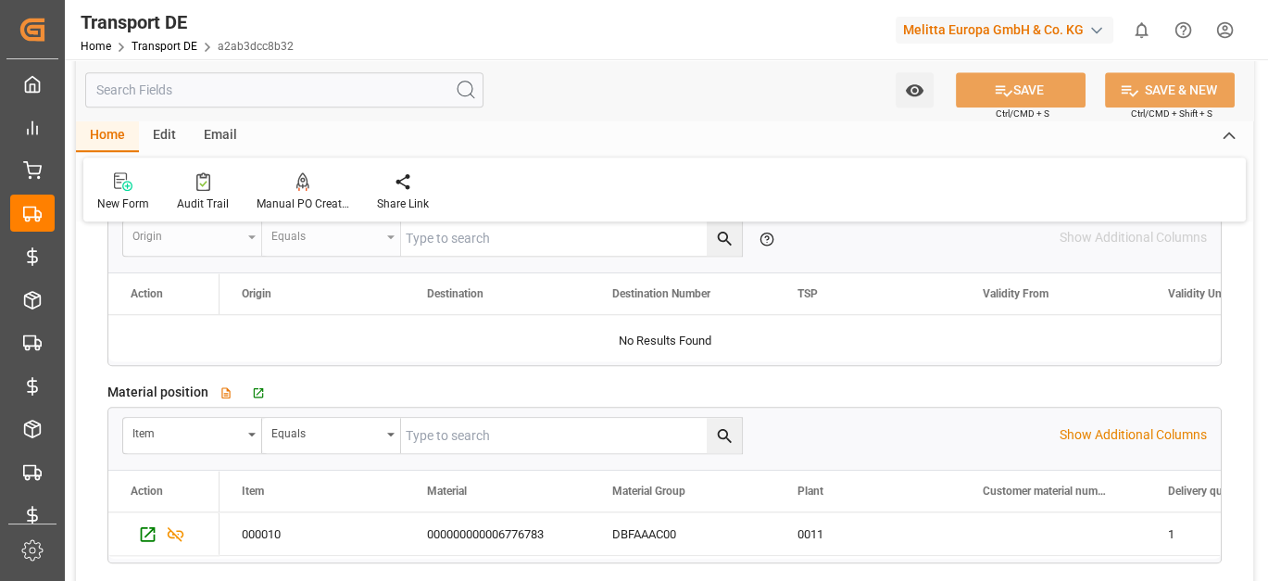
scroll to position [2666, 0]
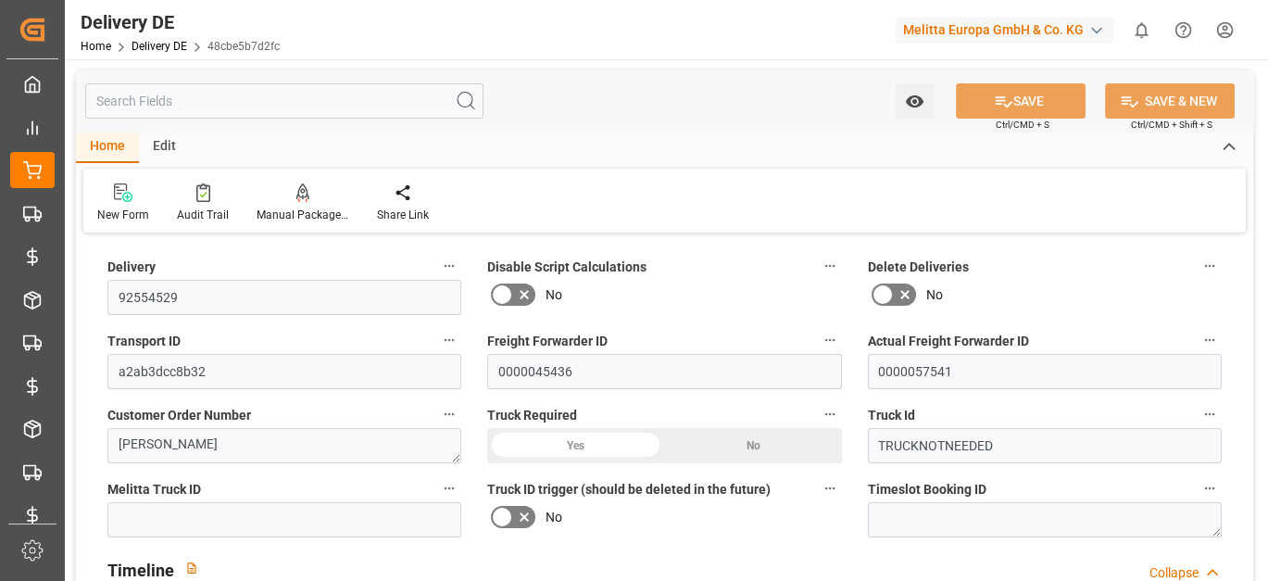
type input "0"
type input "1"
type input "3.814"
type input "29"
type input "186.593"
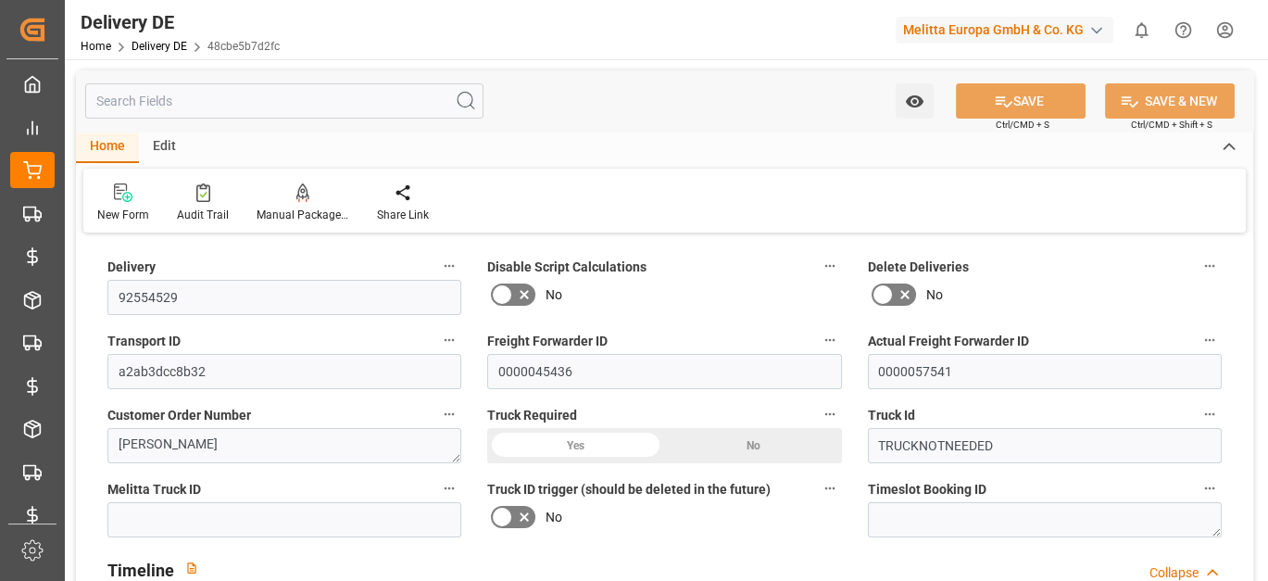
type input "[DATE]"
